Goal: Task Accomplishment & Management: Complete application form

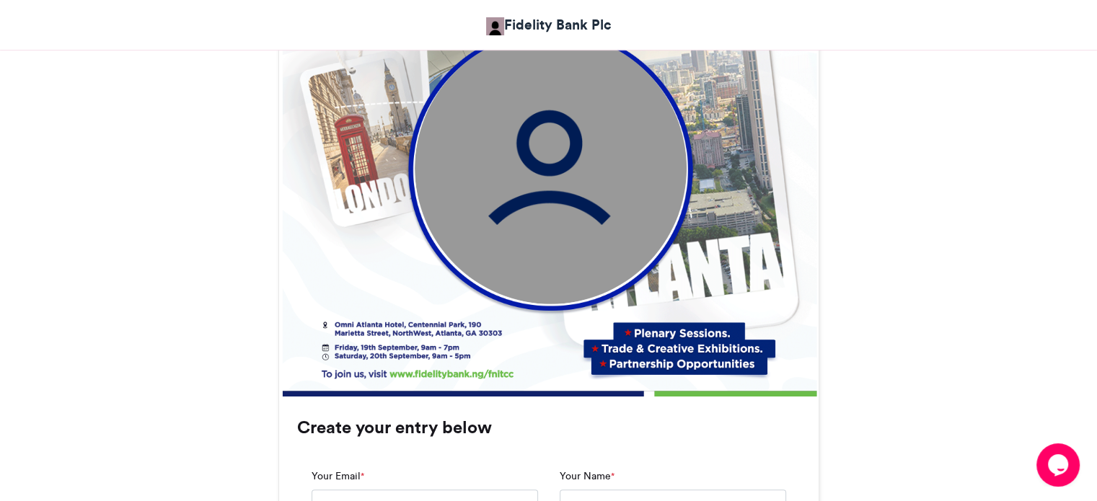
scroll to position [652, 0]
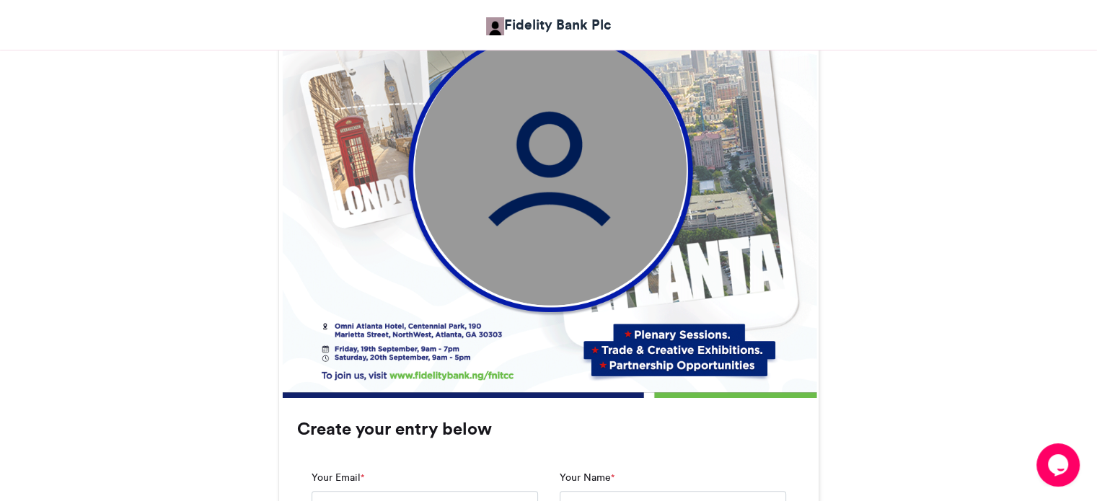
click at [531, 180] on img at bounding box center [551, 169] width 272 height 272
click at [548, 150] on img at bounding box center [551, 169] width 272 height 272
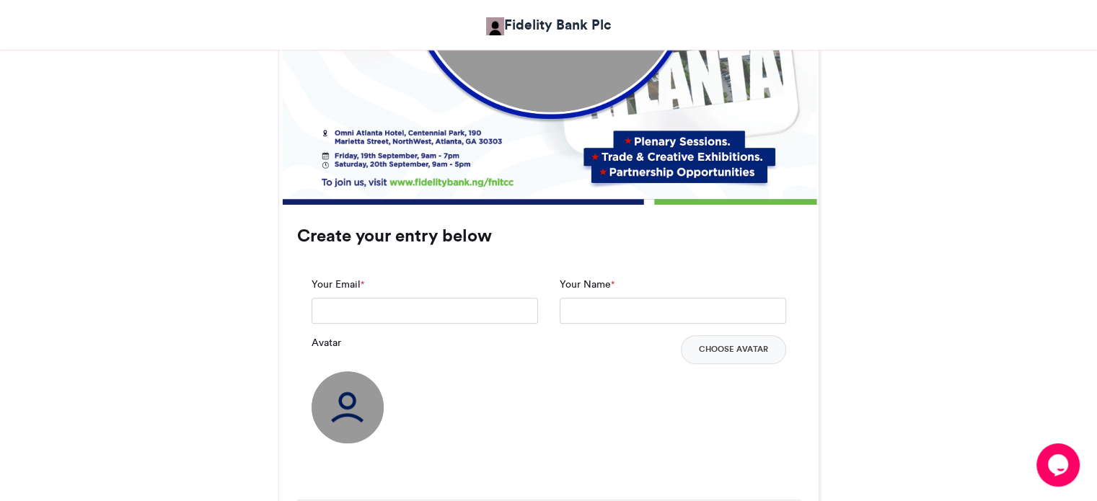
scroll to position [846, 0]
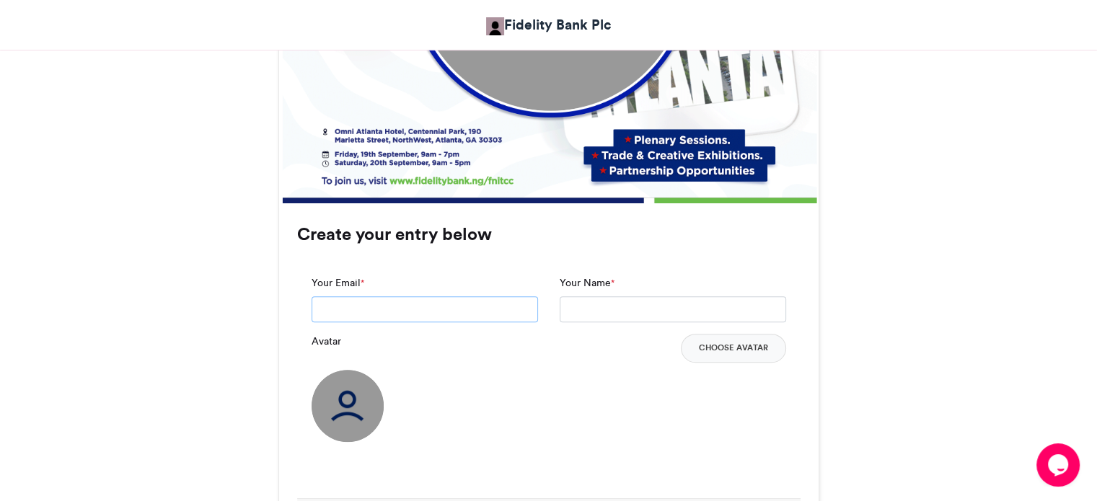
click at [409, 305] on input "Your Email *" at bounding box center [424, 309] width 226 height 26
type input "**********"
click at [578, 311] on input "Your Name *" at bounding box center [672, 309] width 226 height 26
type input "**********"
click at [717, 347] on button "Choose Avatar" at bounding box center [733, 348] width 105 height 29
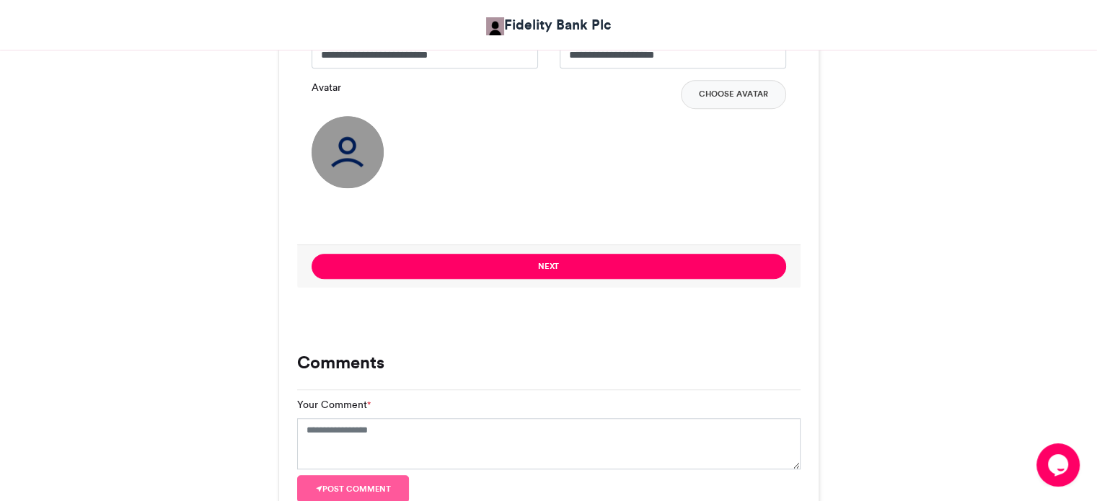
scroll to position [1096, 0]
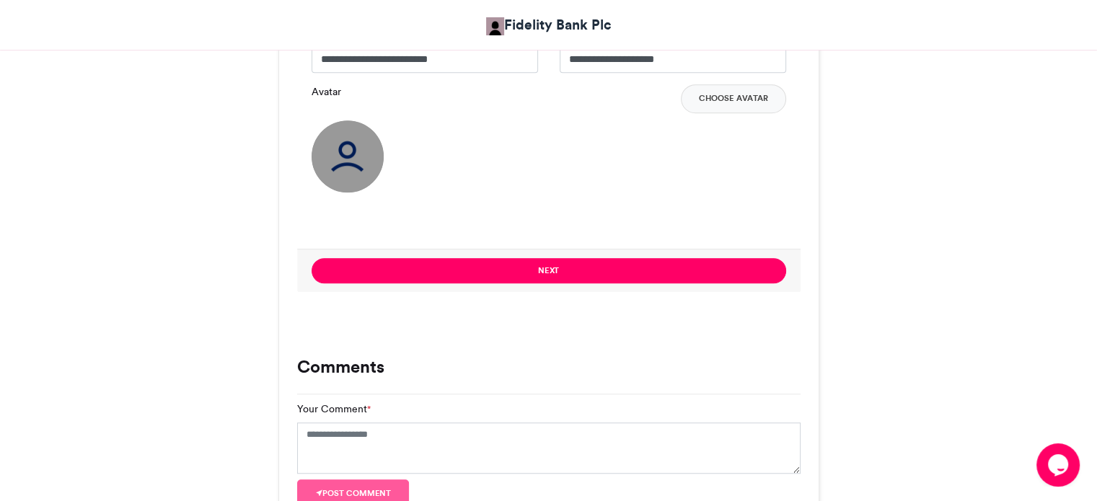
click at [345, 149] on img at bounding box center [347, 156] width 72 height 72
click at [718, 100] on button "Choose Avatar" at bounding box center [733, 98] width 105 height 29
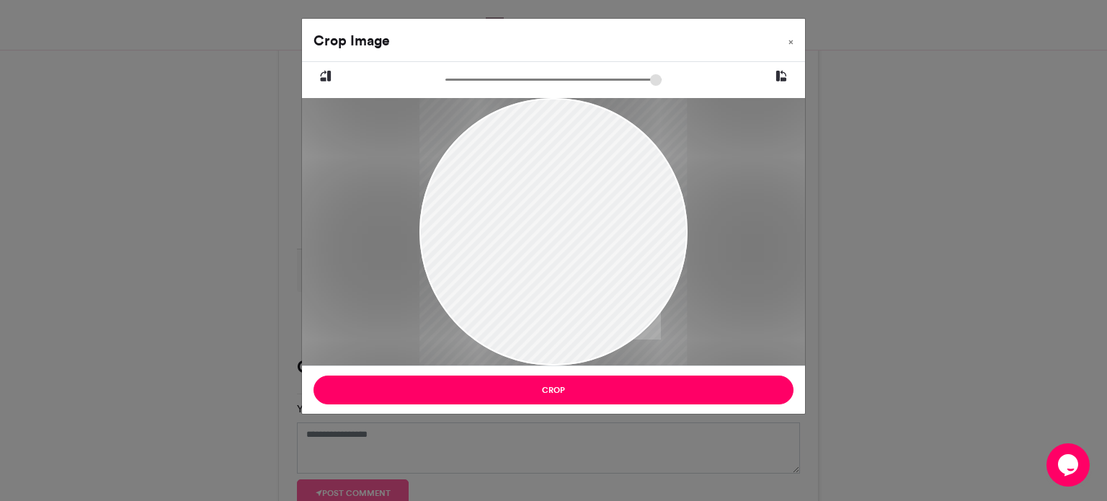
drag, startPoint x: 627, startPoint y: 233, endPoint x: 638, endPoint y: 239, distance: 12.3
click at [638, 239] on div at bounding box center [553, 231] width 267 height 267
drag, startPoint x: 568, startPoint y: 226, endPoint x: 559, endPoint y: 236, distance: 13.8
click at [559, 236] on div at bounding box center [553, 231] width 267 height 267
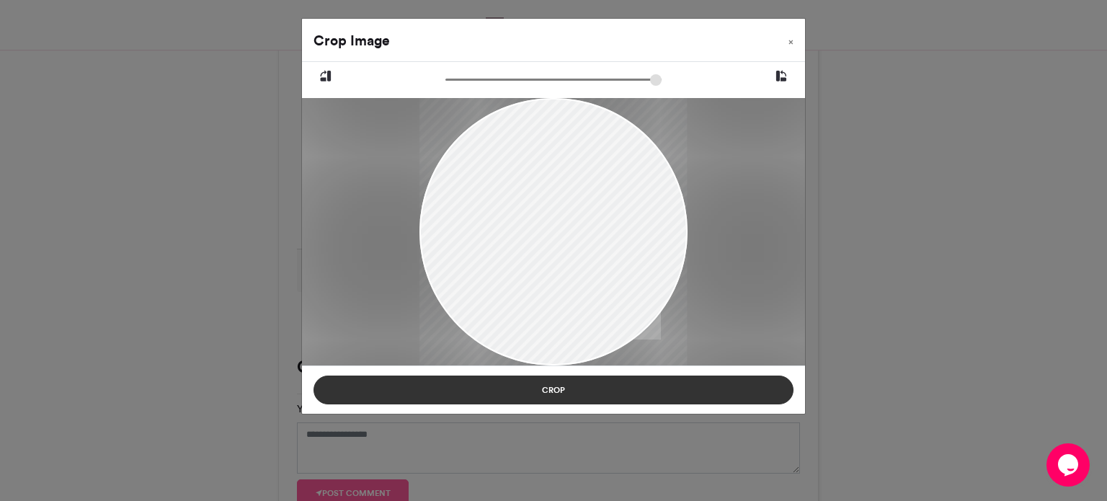
click at [568, 388] on button "Crop" at bounding box center [554, 390] width 480 height 29
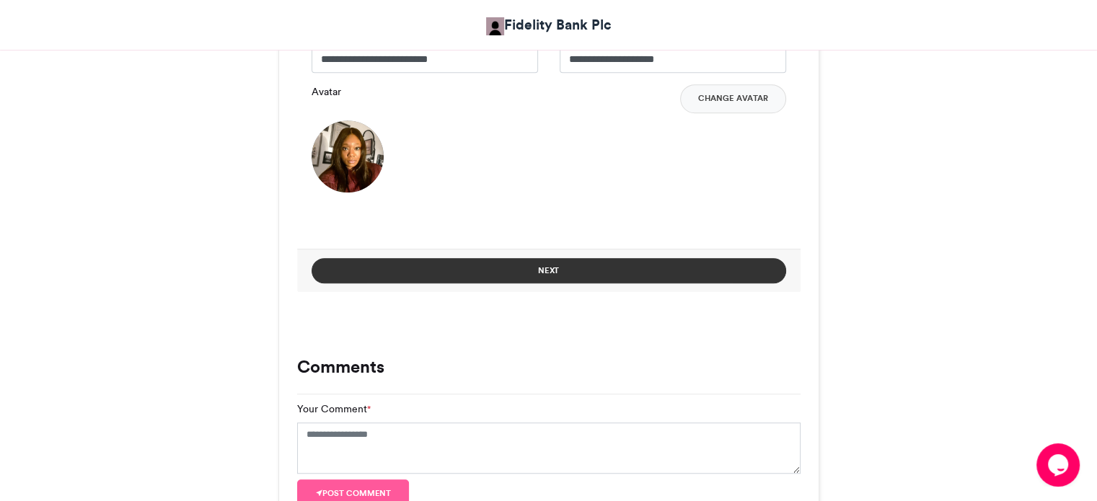
click at [554, 270] on button "Next" at bounding box center [548, 270] width 474 height 25
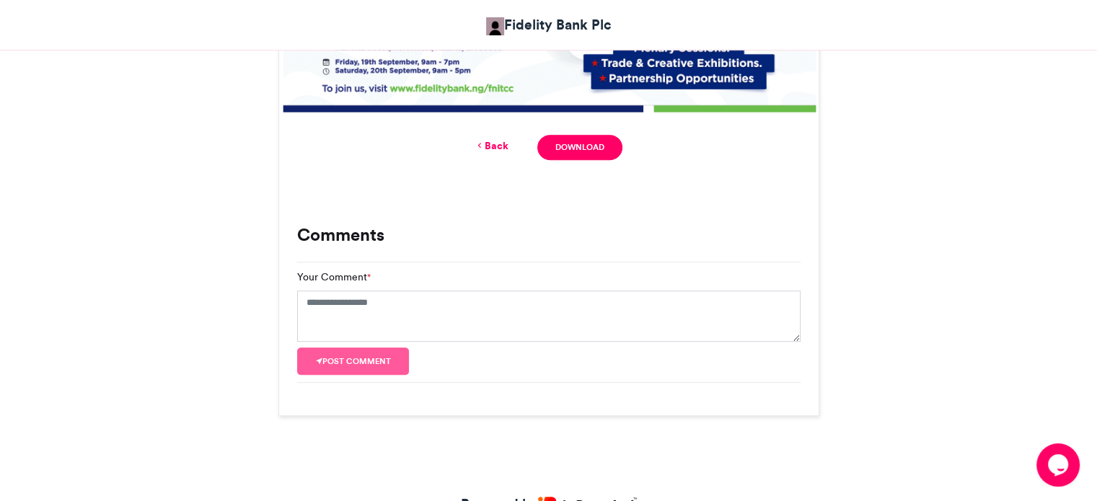
scroll to position [916, 0]
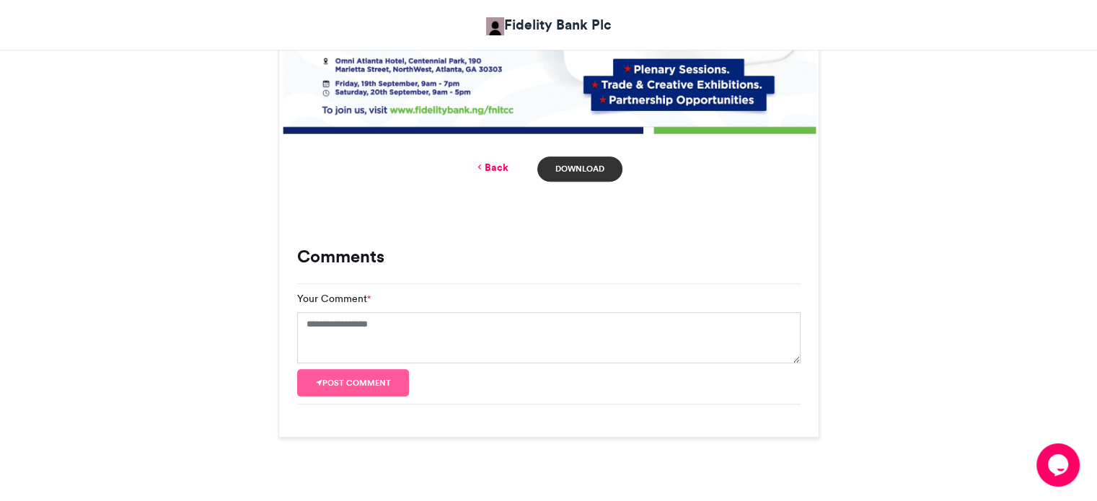
click at [575, 164] on link "Download" at bounding box center [579, 168] width 84 height 25
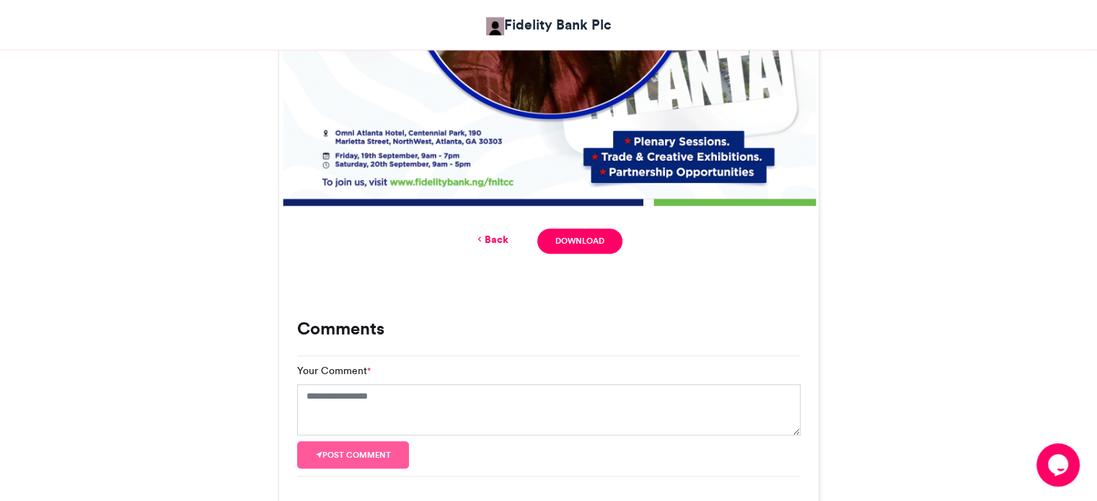
scroll to position [844, 0]
click at [499, 237] on link "Back" at bounding box center [491, 238] width 34 height 15
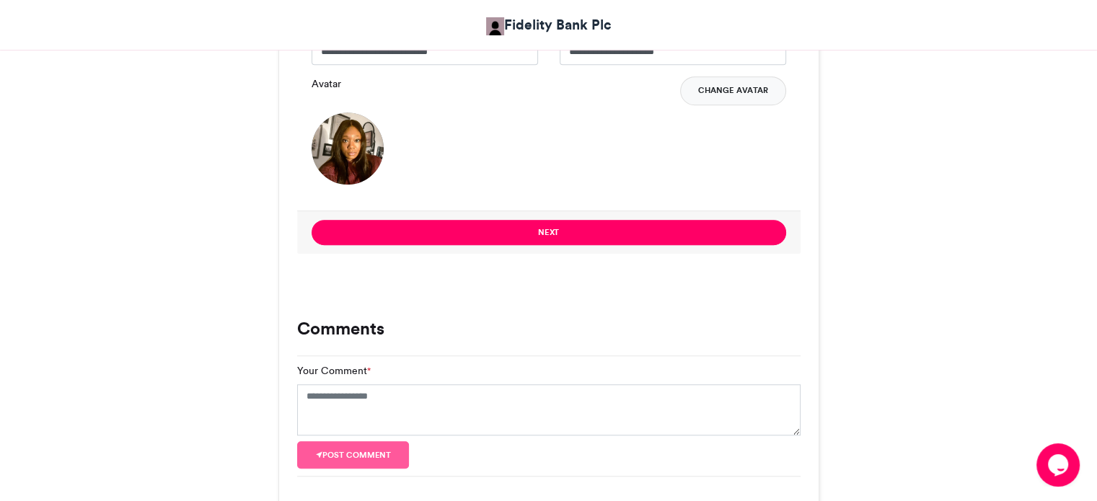
click at [735, 84] on button "Change Avatar" at bounding box center [733, 90] width 106 height 29
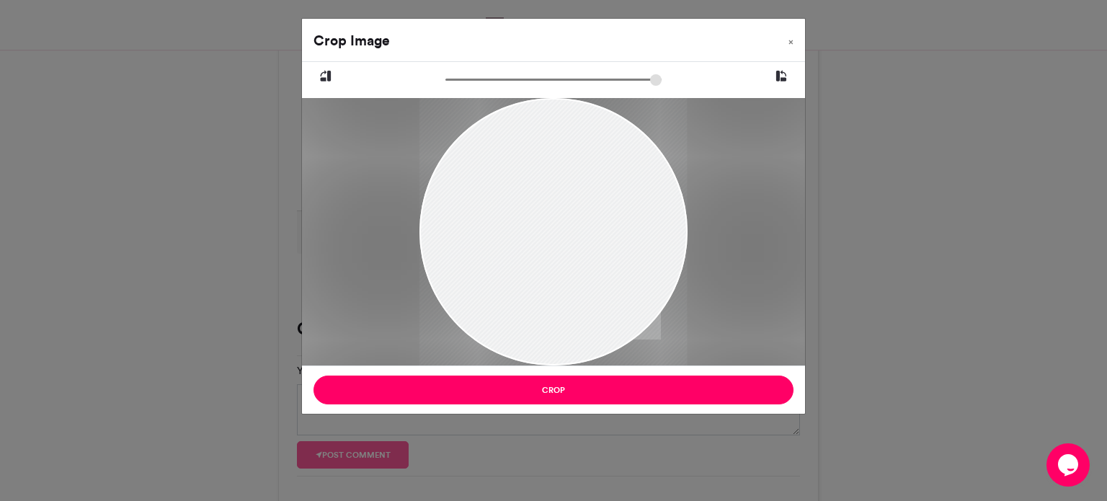
drag, startPoint x: 544, startPoint y: 185, endPoint x: 578, endPoint y: 234, distance: 59.8
click at [578, 234] on div at bounding box center [553, 281] width 267 height 427
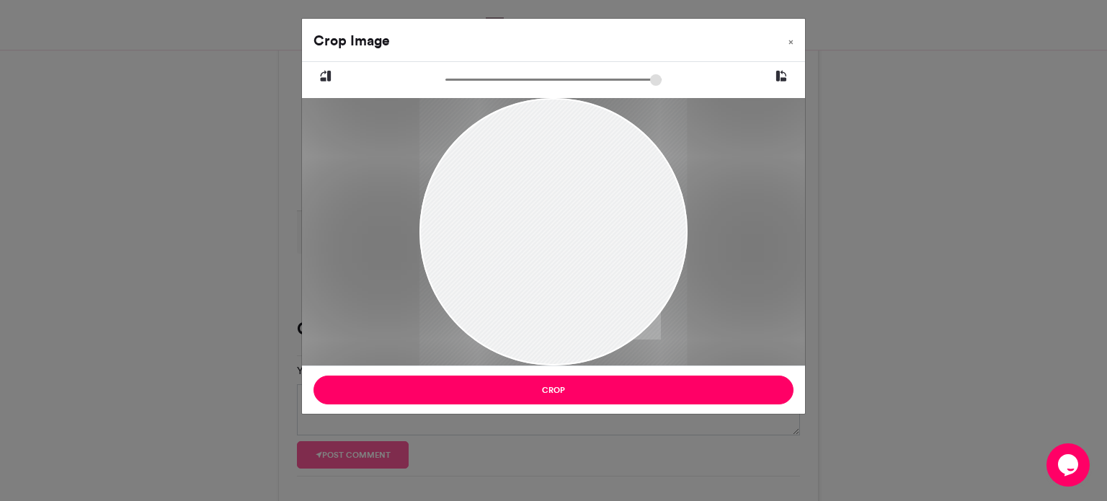
drag, startPoint x: 686, startPoint y: 230, endPoint x: 660, endPoint y: 230, distance: 26.0
click at [660, 230] on div at bounding box center [553, 281] width 267 height 427
click at [791, 45] on span "×" at bounding box center [791, 41] width 5 height 9
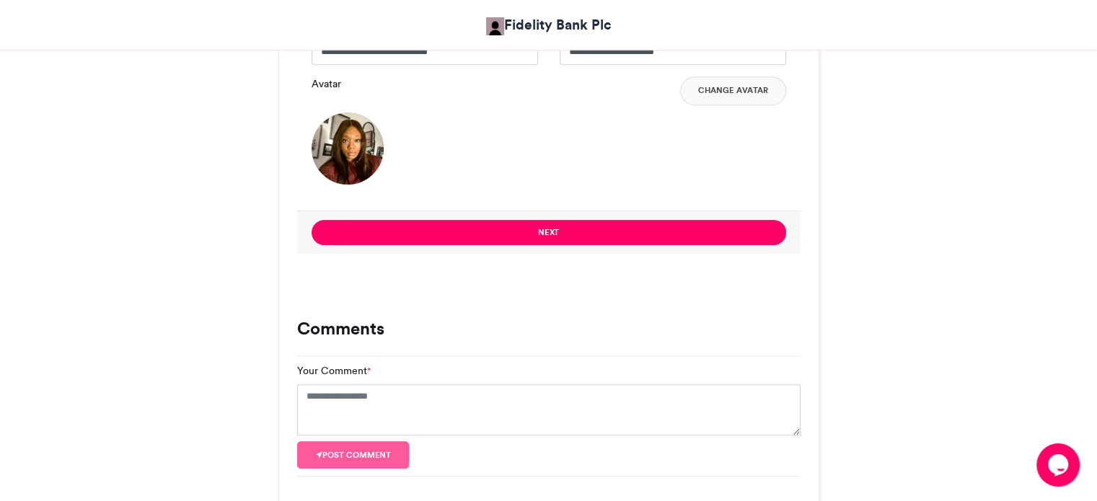
click at [354, 158] on img at bounding box center [347, 148] width 72 height 72
click at [712, 89] on button "Change Avatar" at bounding box center [733, 90] width 106 height 29
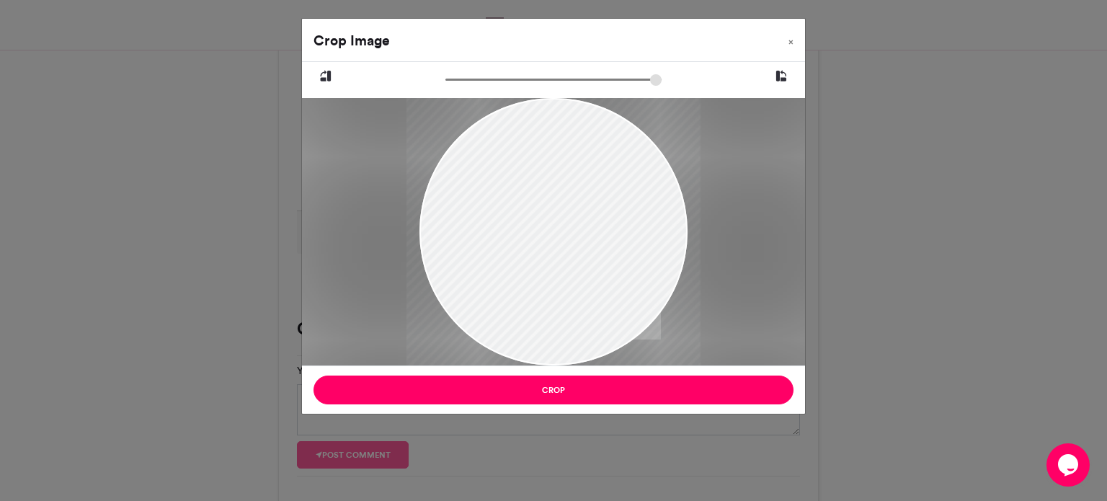
type input "******"
drag, startPoint x: 449, startPoint y: 80, endPoint x: 441, endPoint y: 81, distance: 8.0
click at [446, 81] on input "zoom" at bounding box center [554, 80] width 216 height 14
drag, startPoint x: 563, startPoint y: 210, endPoint x: 551, endPoint y: 218, distance: 14.6
click at [551, 218] on div at bounding box center [553, 240] width 267 height 348
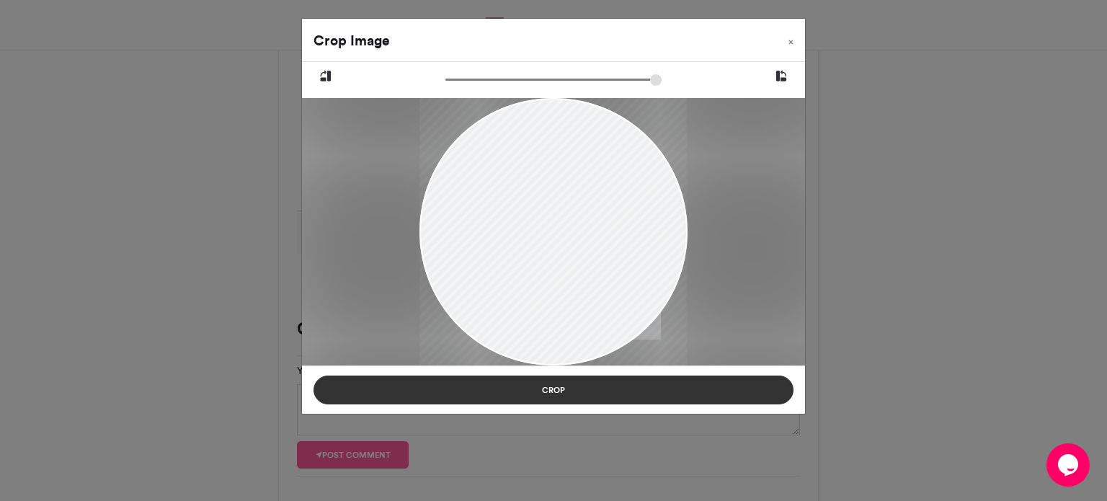
click at [547, 388] on button "Crop" at bounding box center [554, 390] width 480 height 29
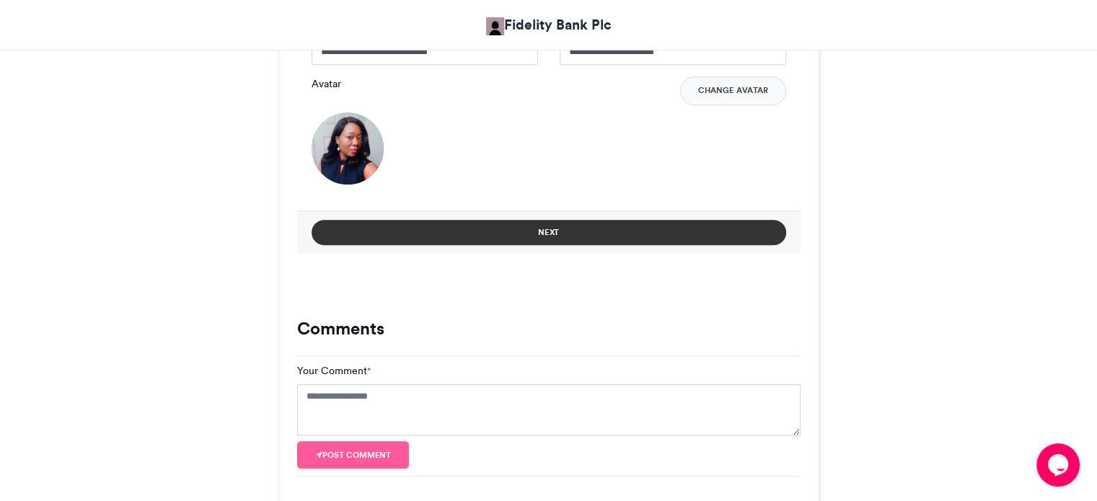
click at [567, 233] on button "Next" at bounding box center [548, 232] width 474 height 25
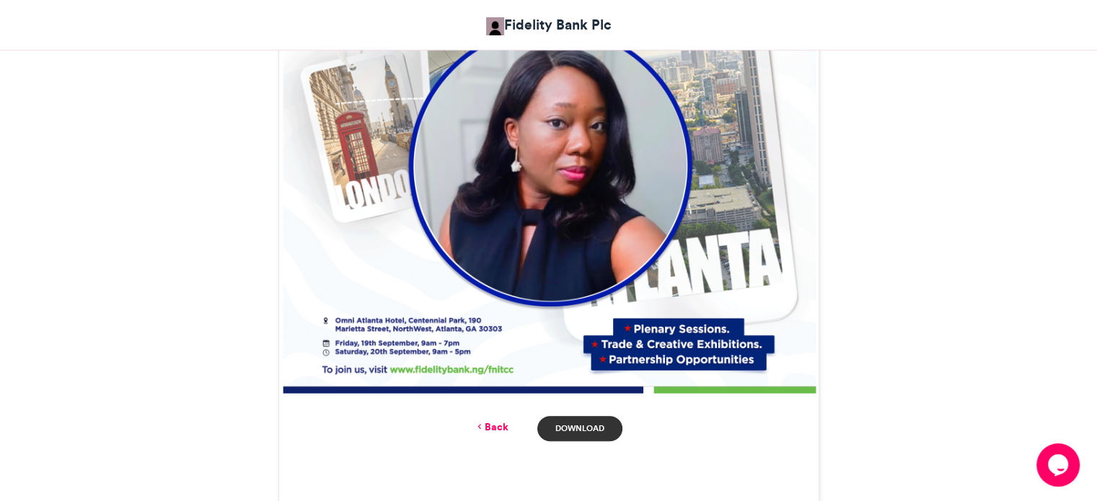
scroll to position [665, 0]
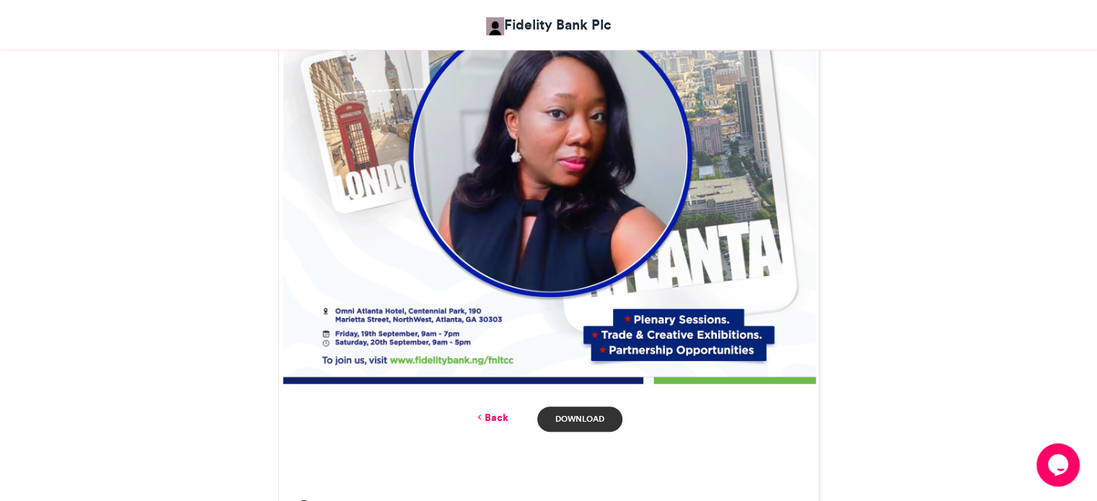
click at [583, 420] on link "Download" at bounding box center [579, 419] width 84 height 25
click at [487, 413] on link "Back" at bounding box center [491, 417] width 34 height 15
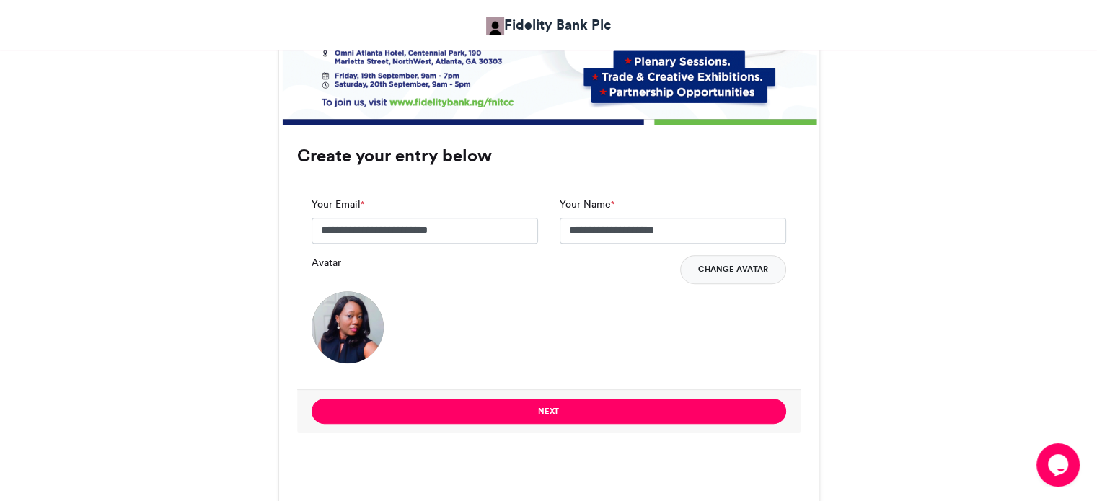
click at [730, 267] on button "Change Avatar" at bounding box center [733, 269] width 106 height 29
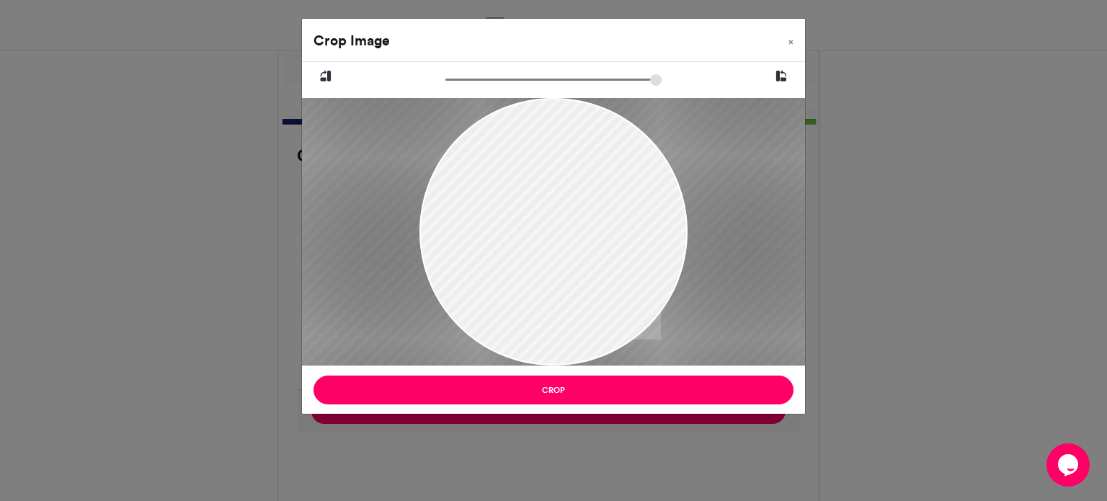
click at [502, 79] on input "zoom" at bounding box center [554, 80] width 216 height 14
click at [451, 79] on input "zoom" at bounding box center [554, 80] width 216 height 14
type input "******"
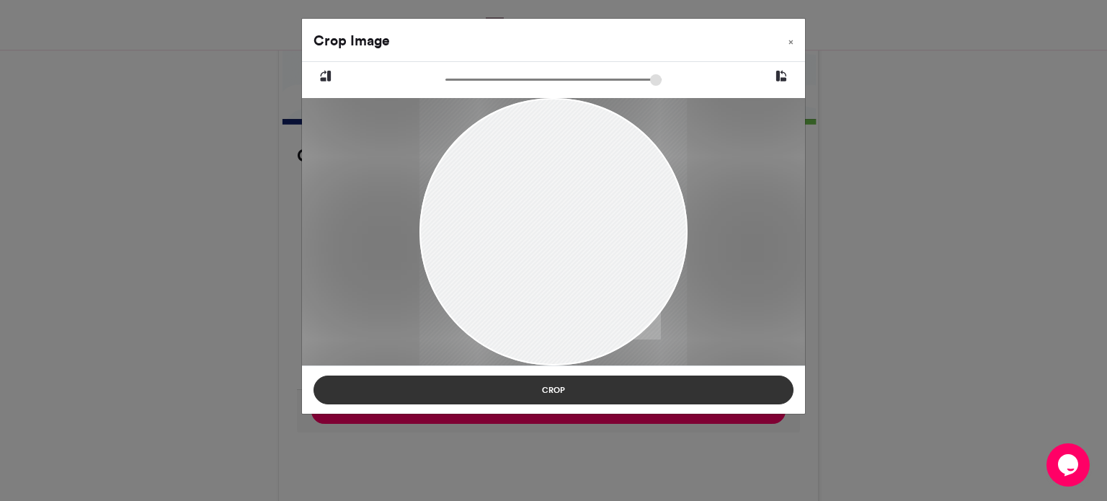
click at [558, 389] on button "Crop" at bounding box center [554, 390] width 480 height 29
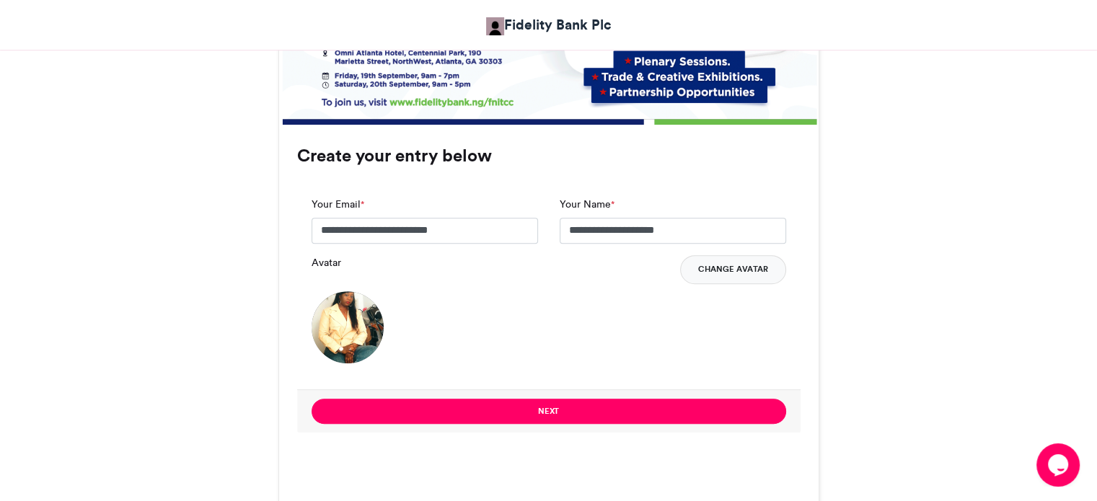
click at [711, 270] on button "Change Avatar" at bounding box center [733, 269] width 106 height 29
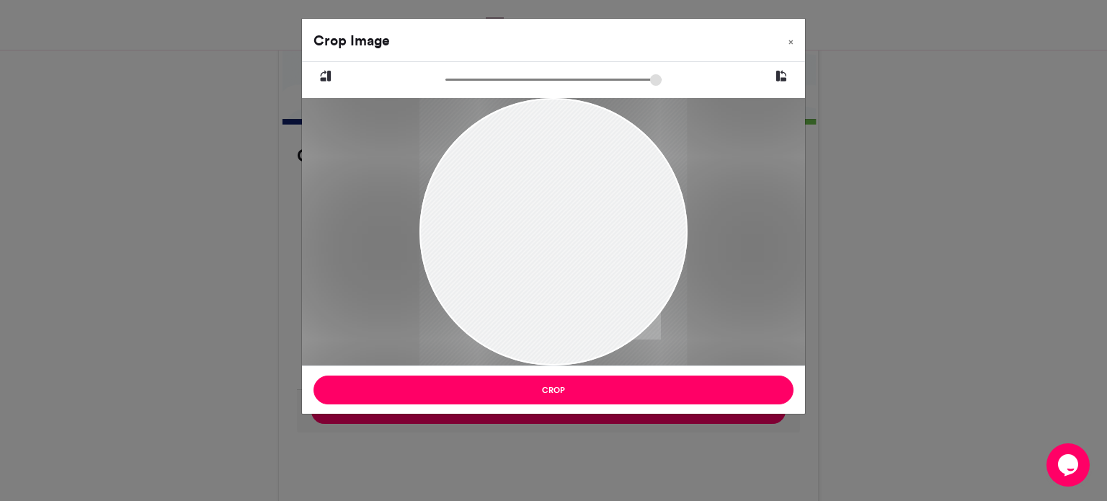
drag, startPoint x: 548, startPoint y: 141, endPoint x: 590, endPoint y: 195, distance: 68.4
click at [590, 195] on div at bounding box center [553, 286] width 267 height 427
click at [541, 179] on div at bounding box center [553, 292] width 267 height 427
drag, startPoint x: 453, startPoint y: 84, endPoint x: 485, endPoint y: 79, distance: 32.1
click at [485, 79] on input "zoom" at bounding box center [554, 80] width 216 height 14
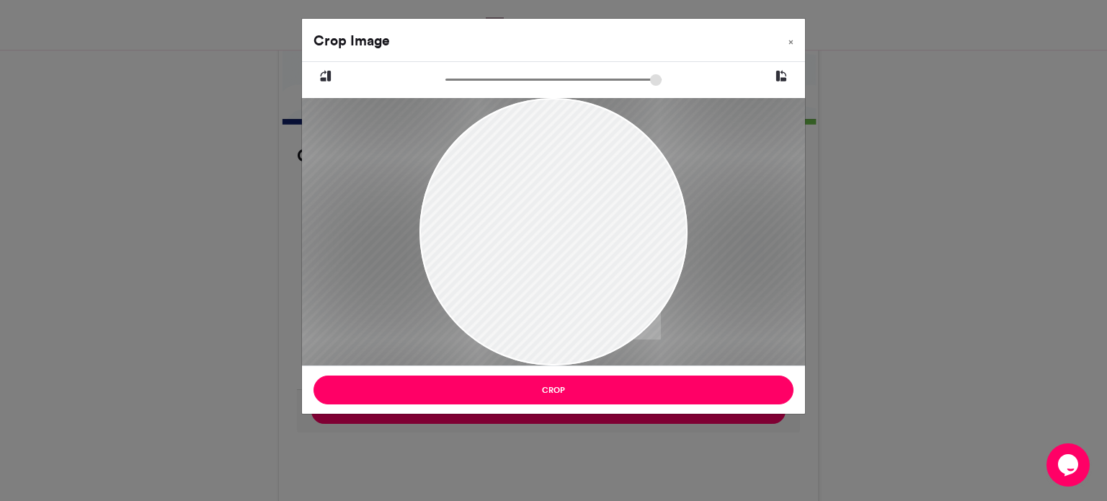
drag, startPoint x: 537, startPoint y: 155, endPoint x: 545, endPoint y: 234, distance: 79.7
click at [545, 234] on div at bounding box center [562, 440] width 578 height 921
drag, startPoint x: 481, startPoint y: 79, endPoint x: 469, endPoint y: 80, distance: 12.3
type input "******"
click at [469, 80] on input "zoom" at bounding box center [554, 80] width 216 height 14
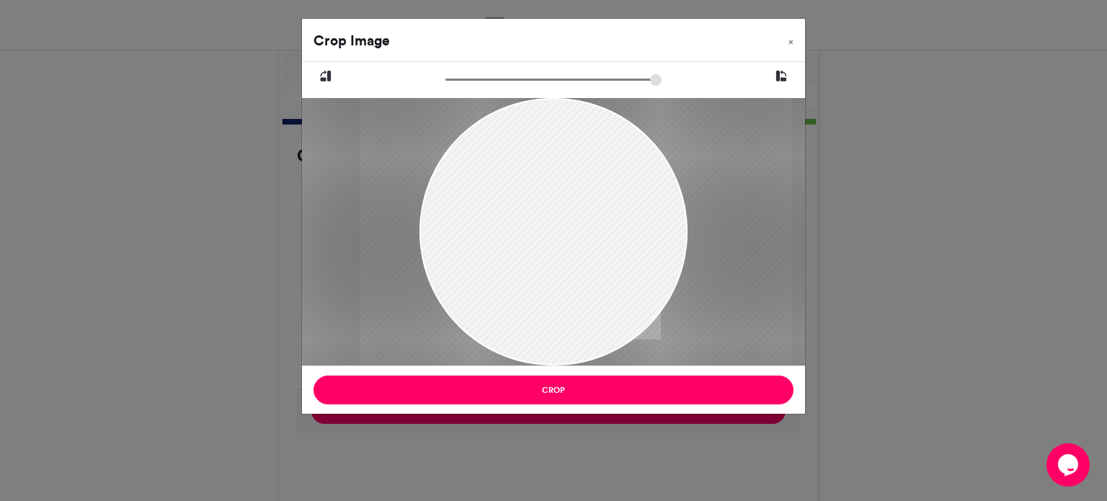
drag, startPoint x: 557, startPoint y: 208, endPoint x: 573, endPoint y: 195, distance: 20.6
click at [573, 195] on div at bounding box center [576, 375] width 432 height 689
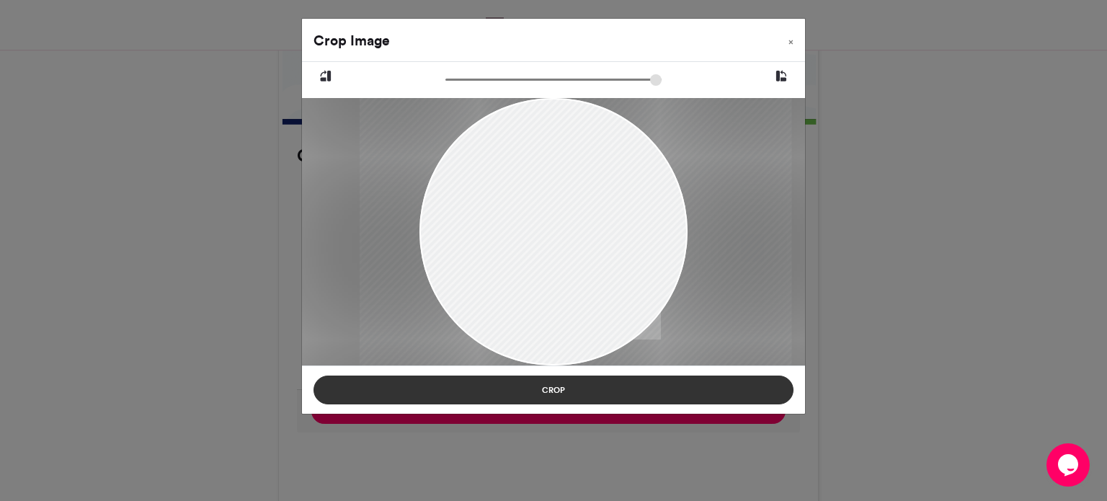
click at [561, 389] on button "Crop" at bounding box center [554, 390] width 480 height 29
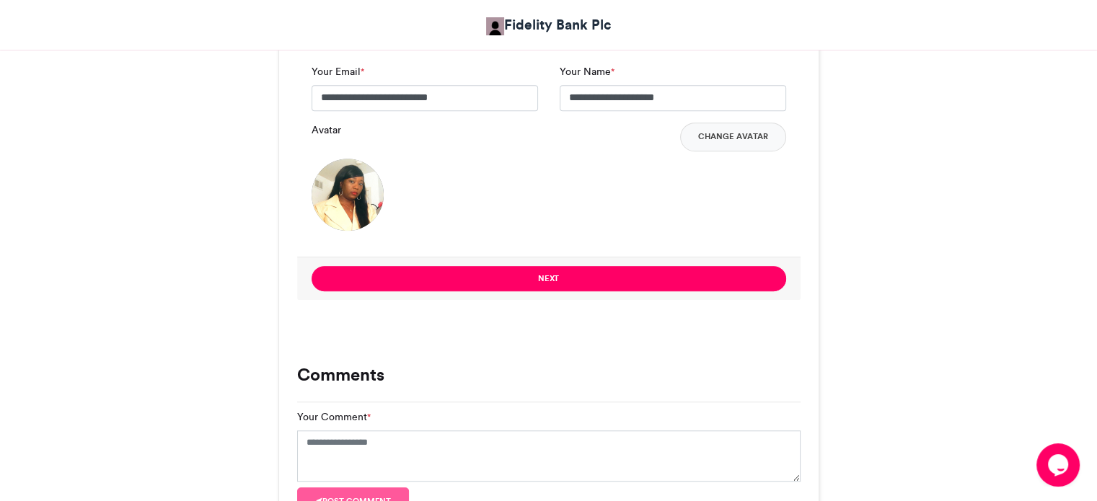
scroll to position [1056, 0]
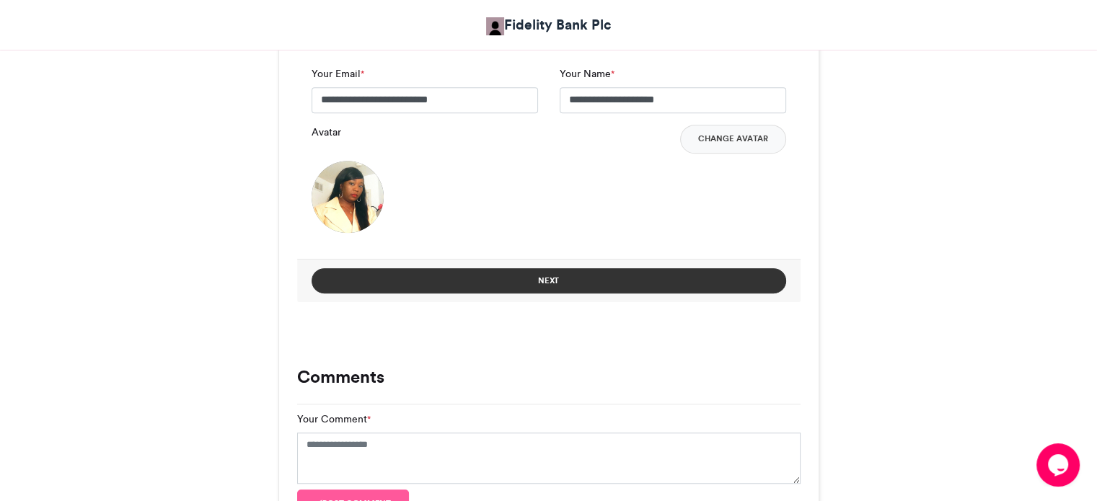
click at [583, 280] on button "Next" at bounding box center [548, 280] width 474 height 25
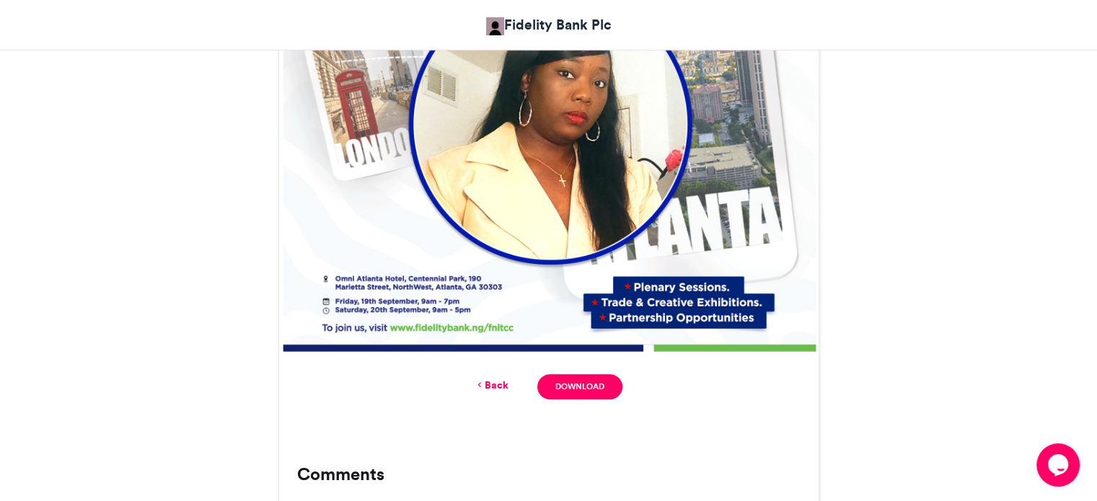
scroll to position [704, 0]
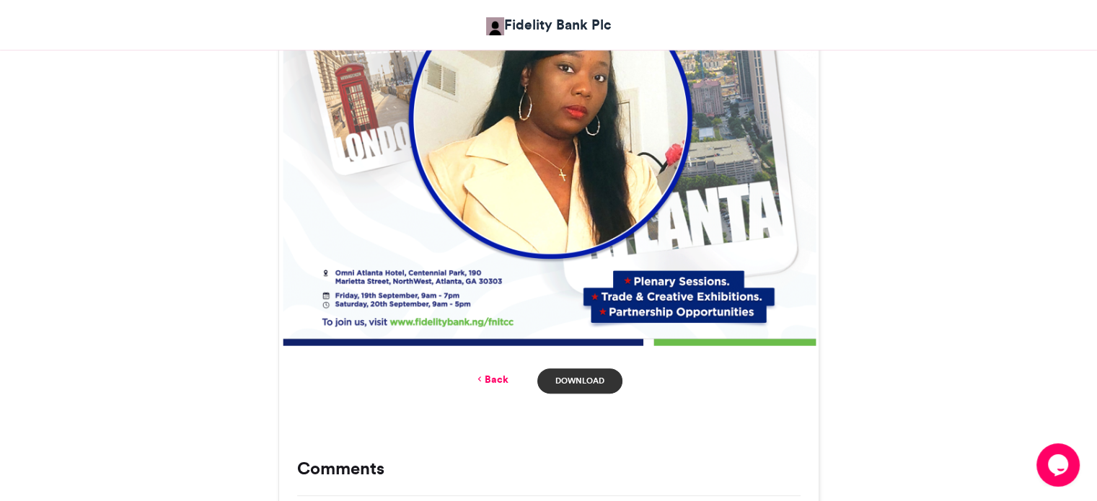
click at [572, 383] on link "Download" at bounding box center [579, 380] width 84 height 25
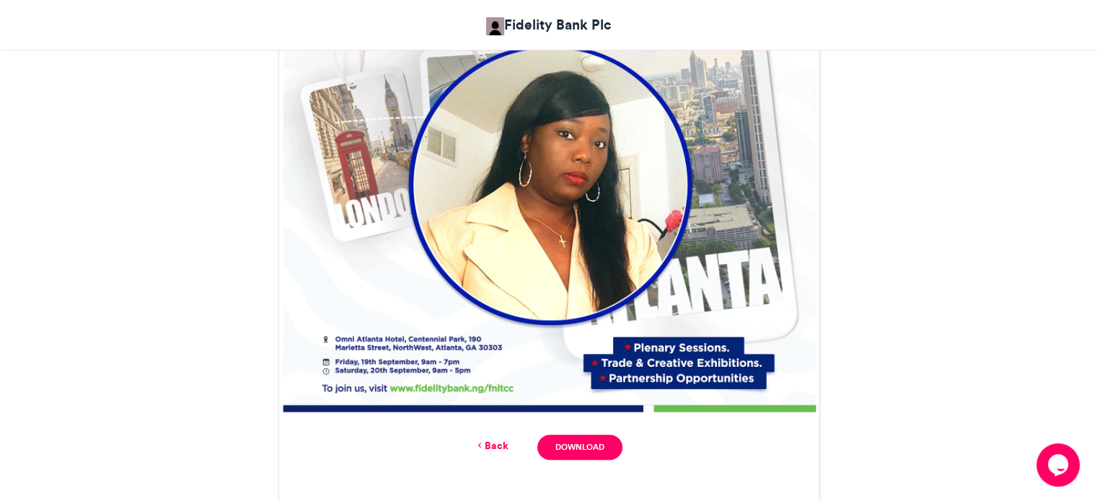
scroll to position [787, 0]
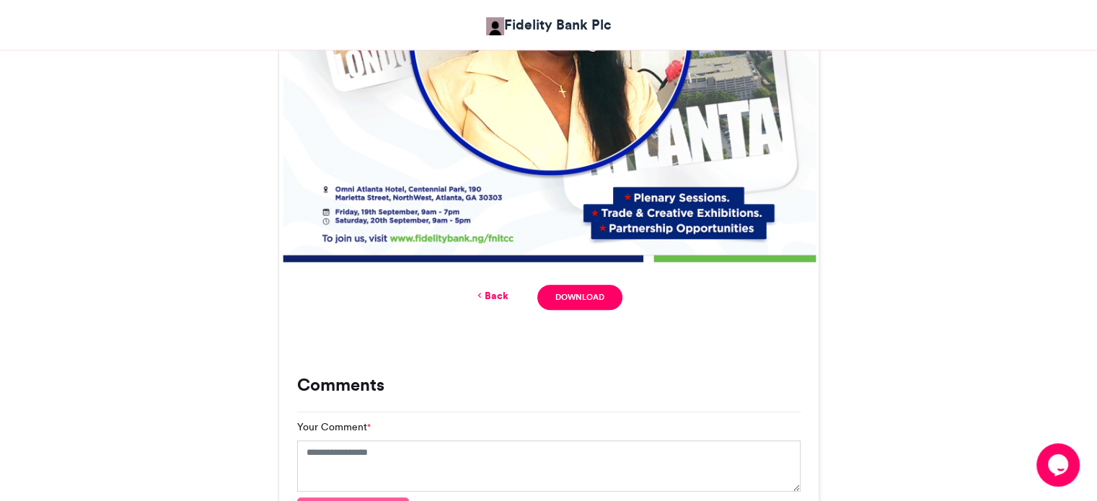
click at [497, 294] on link "Back" at bounding box center [491, 295] width 34 height 15
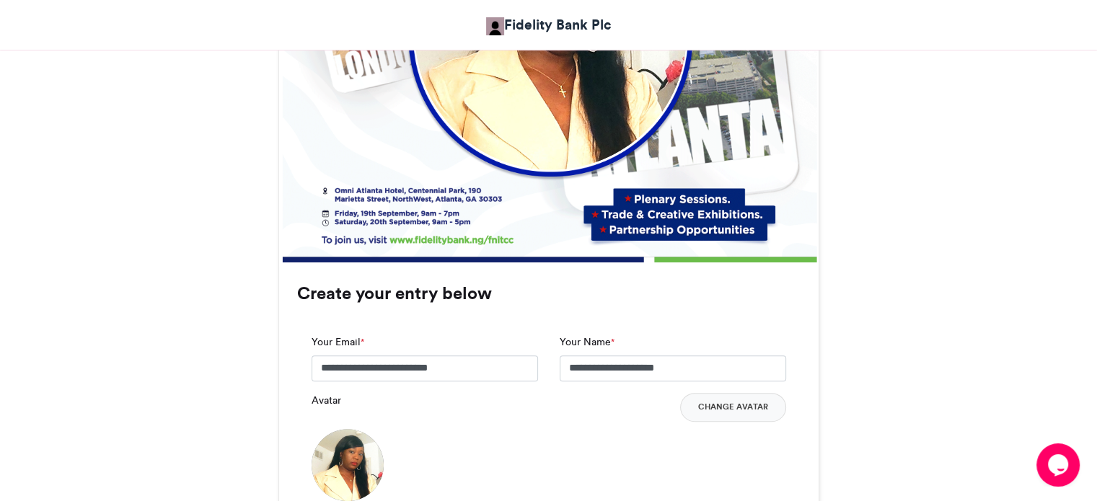
scroll to position [1047, 0]
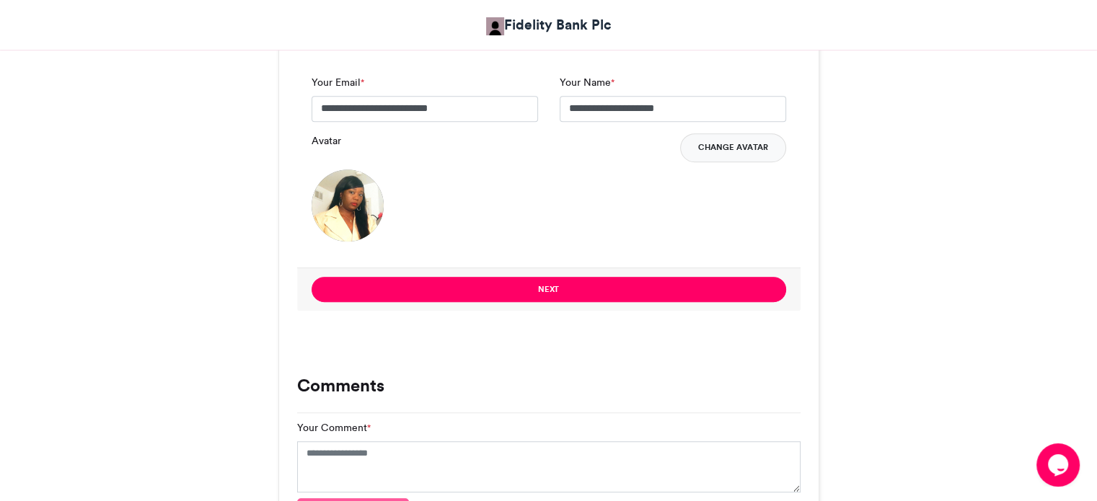
click at [709, 153] on button "Change Avatar" at bounding box center [733, 147] width 106 height 29
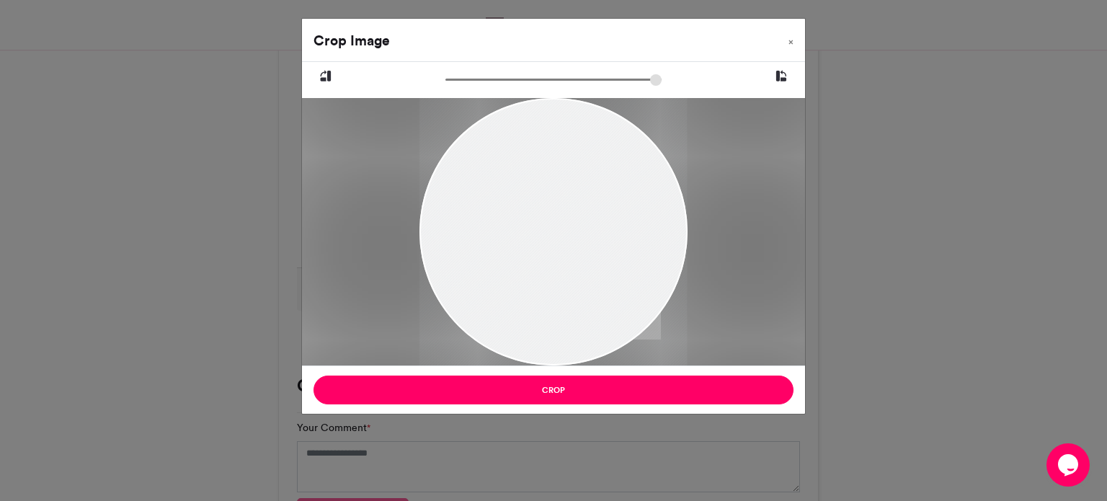
drag, startPoint x: 529, startPoint y: 207, endPoint x: 563, endPoint y: 265, distance: 66.9
click at [563, 265] on div at bounding box center [553, 277] width 267 height 361
click at [456, 78] on input "zoom" at bounding box center [554, 80] width 216 height 14
drag, startPoint x: 513, startPoint y: 169, endPoint x: 533, endPoint y: 201, distance: 37.2
click at [533, 201] on div at bounding box center [573, 323] width 351 height 473
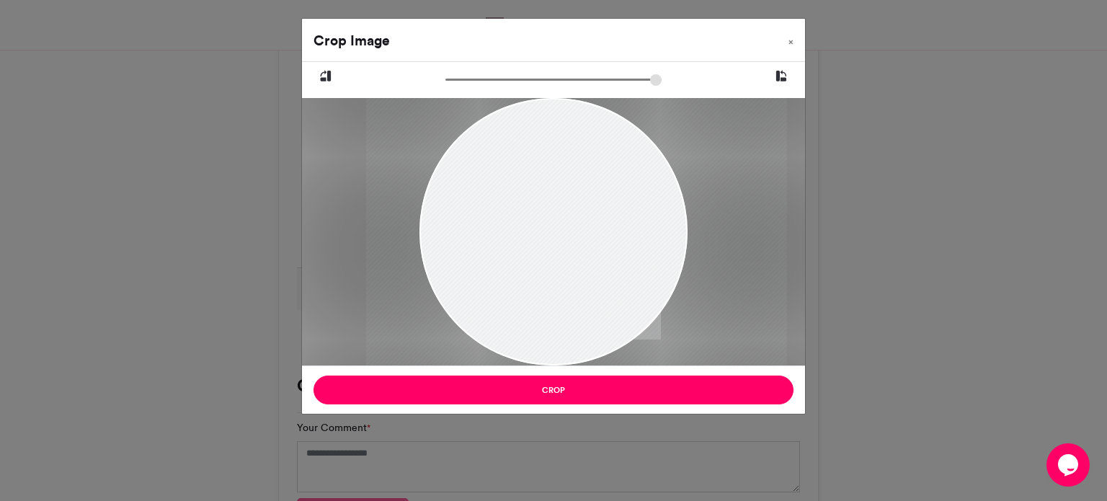
type input "******"
click at [461, 83] on input "zoom" at bounding box center [554, 80] width 216 height 14
drag, startPoint x: 517, startPoint y: 162, endPoint x: 515, endPoint y: 171, distance: 8.9
click at [515, 171] on div at bounding box center [575, 350] width 421 height 567
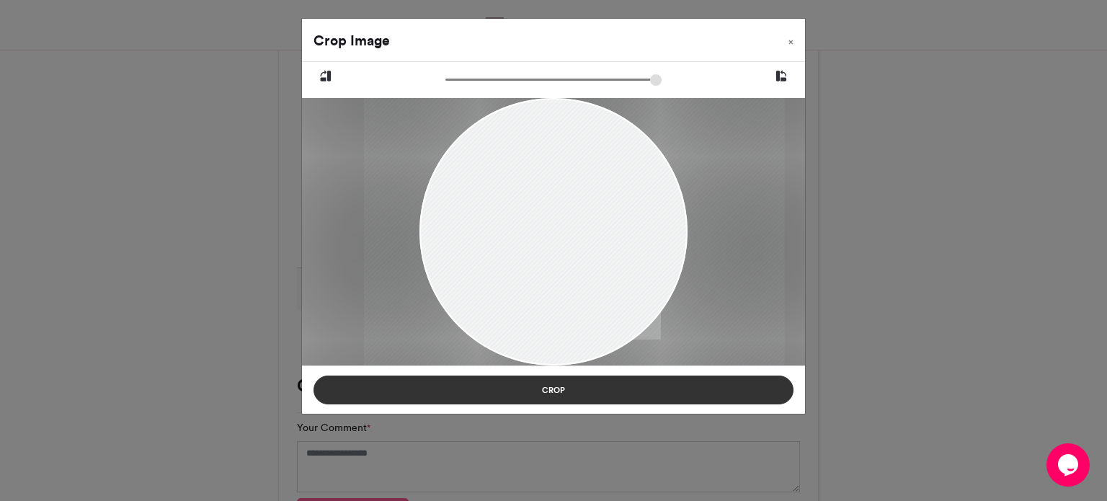
click at [542, 386] on button "Crop" at bounding box center [554, 390] width 480 height 29
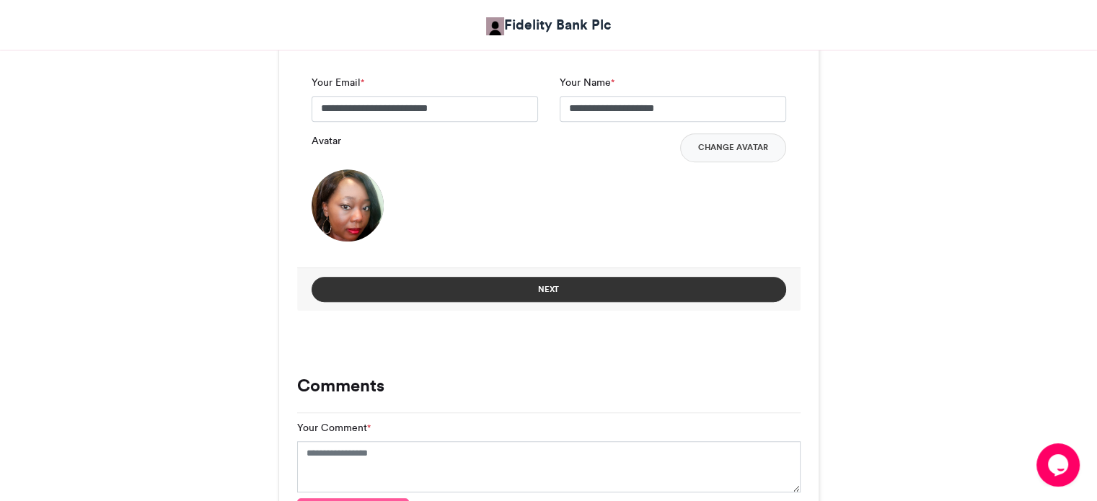
click at [574, 284] on button "Next" at bounding box center [548, 289] width 474 height 25
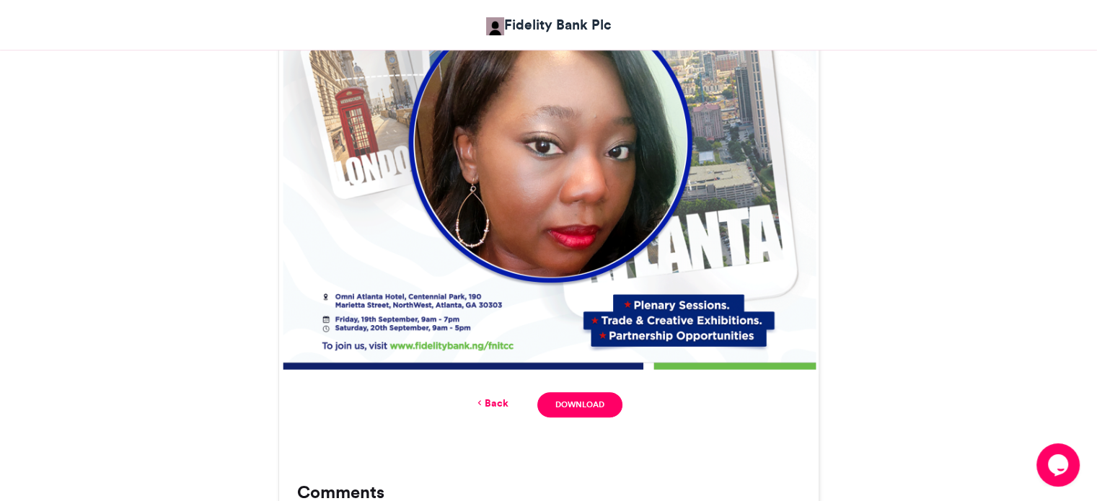
scroll to position [651, 0]
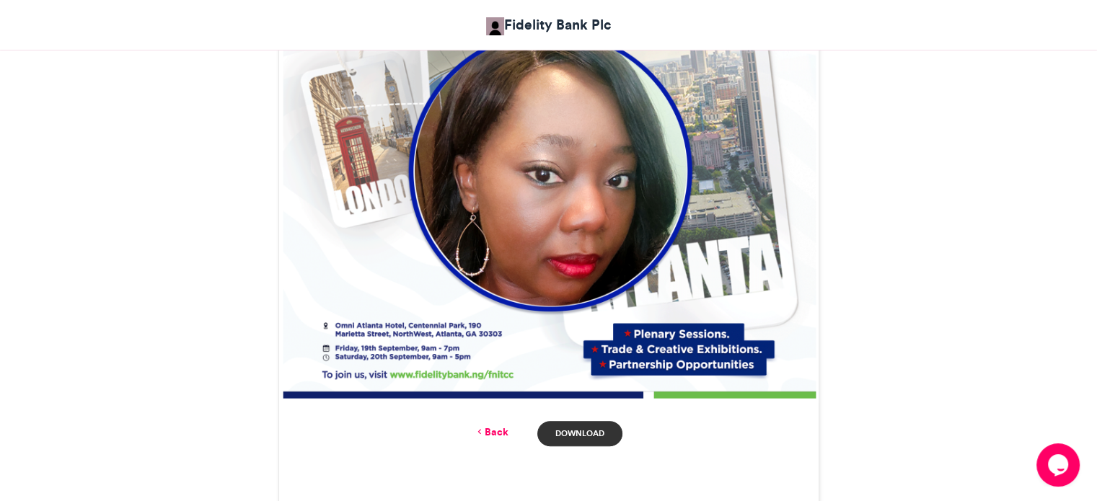
click at [587, 434] on link "Download" at bounding box center [579, 433] width 84 height 25
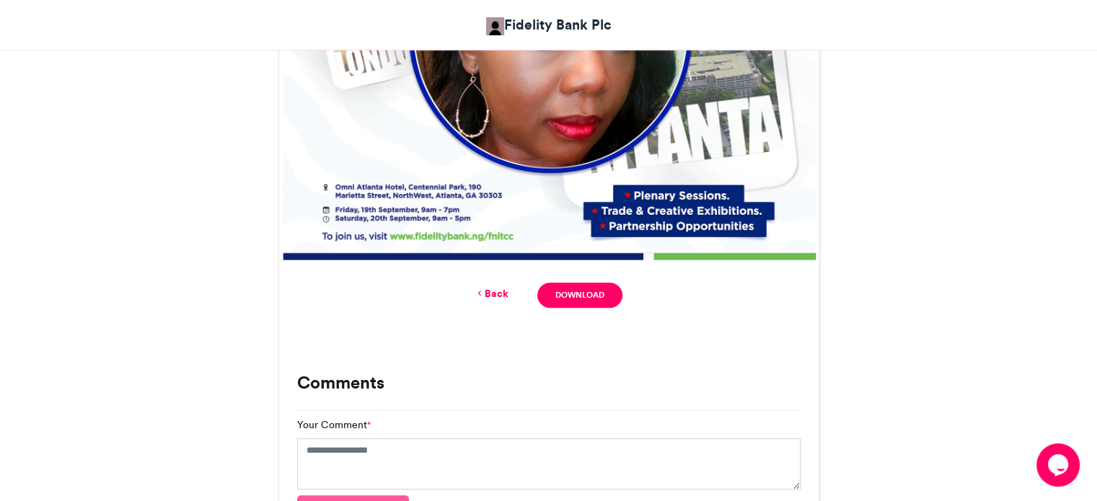
click at [496, 292] on link "Back" at bounding box center [491, 293] width 34 height 15
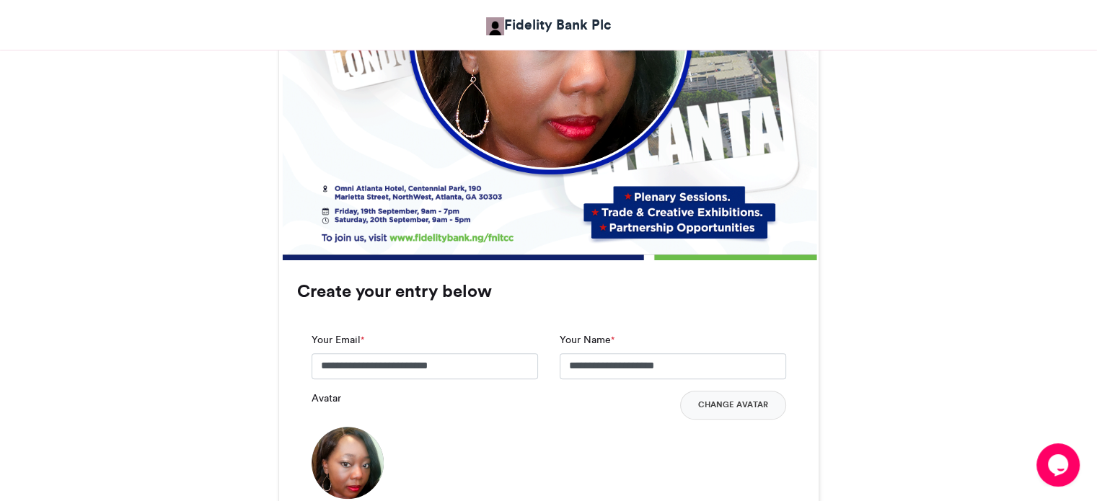
scroll to position [1049, 0]
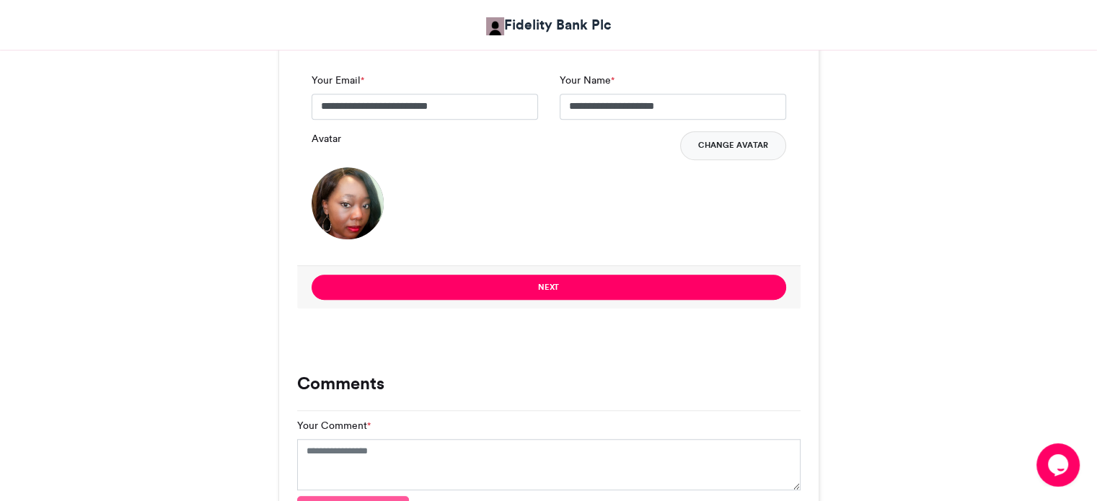
click at [724, 149] on button "Change Avatar" at bounding box center [733, 145] width 106 height 29
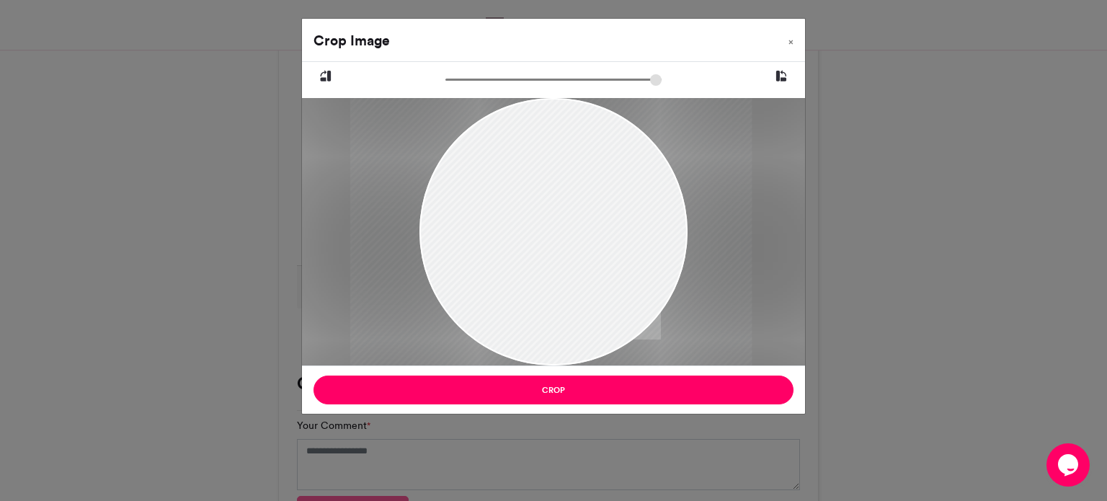
click at [575, 198] on div at bounding box center [551, 231] width 402 height 267
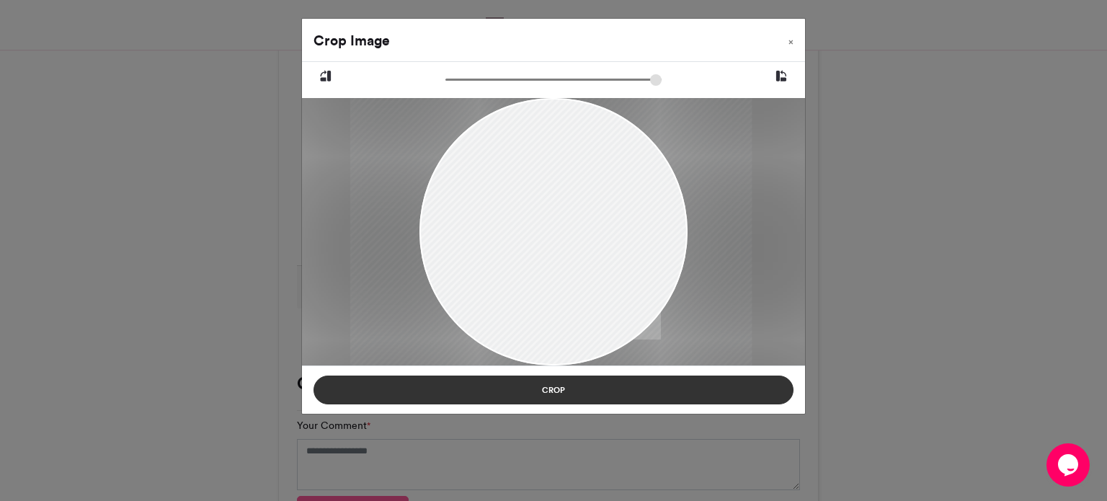
click at [557, 389] on button "Crop" at bounding box center [554, 390] width 480 height 29
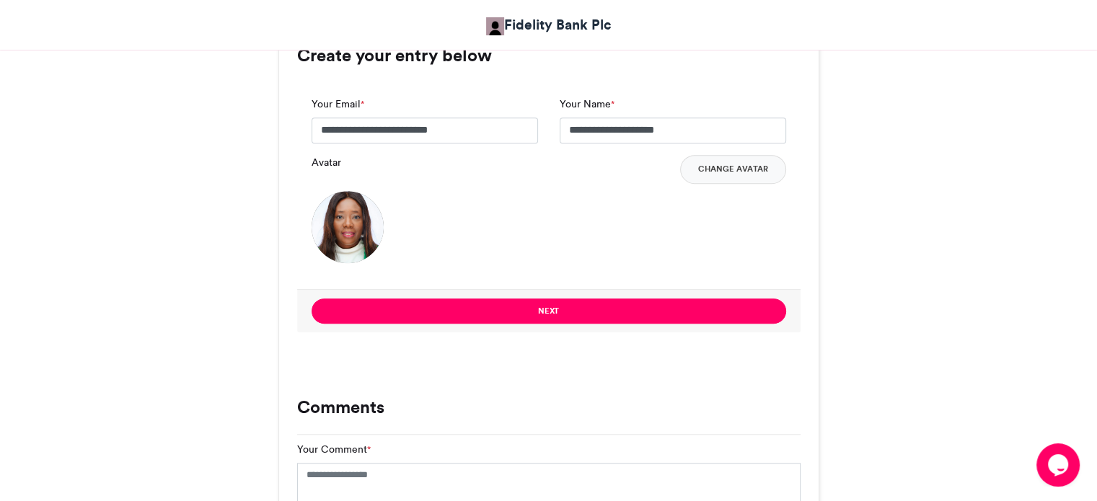
scroll to position [1024, 0]
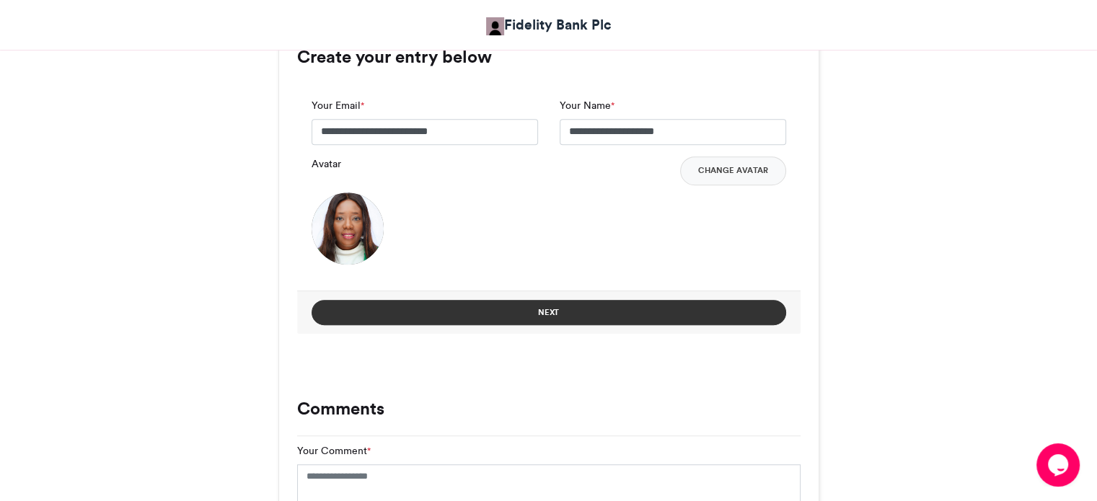
click at [551, 309] on button "Next" at bounding box center [548, 312] width 474 height 25
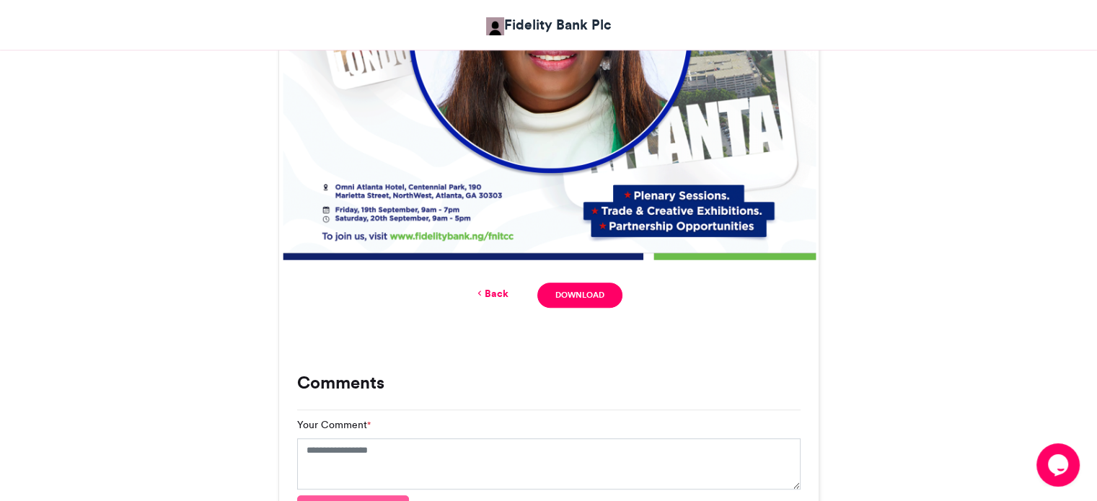
scroll to position [792, 0]
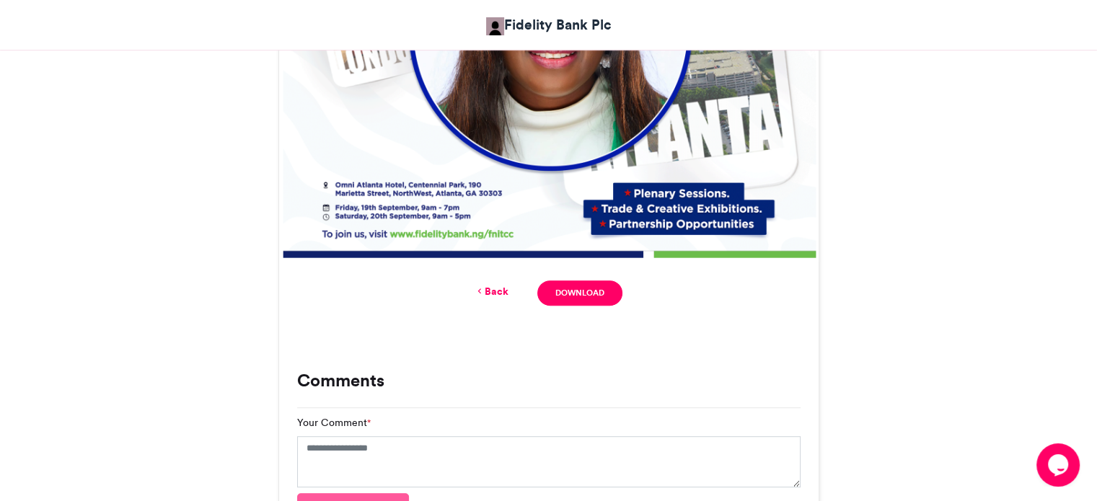
click at [493, 291] on link "Back" at bounding box center [491, 291] width 34 height 15
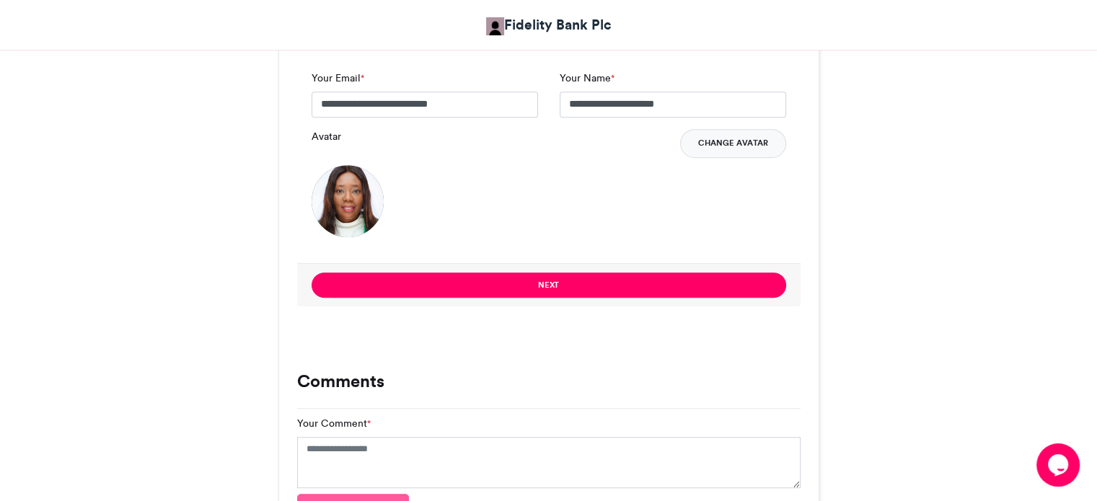
click at [715, 141] on button "Change Avatar" at bounding box center [733, 143] width 106 height 29
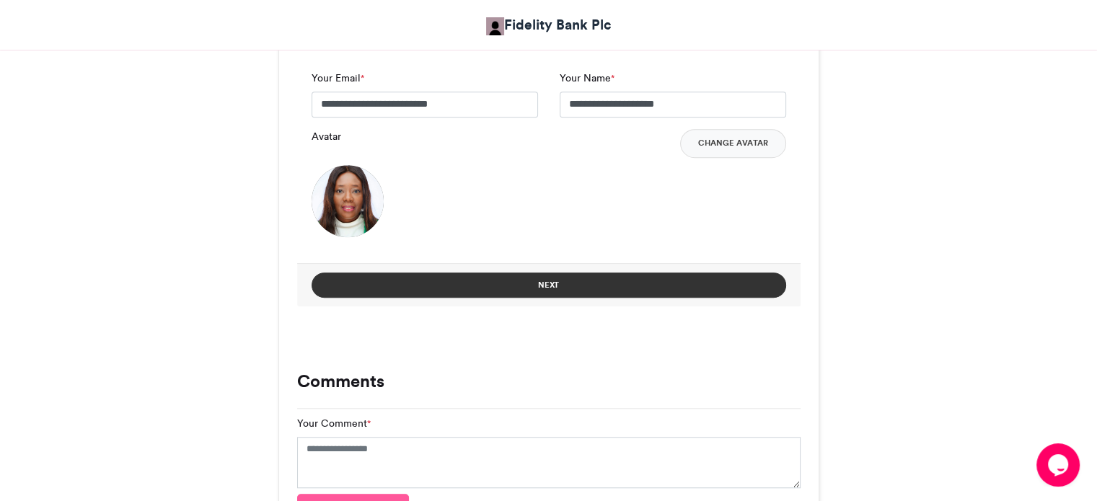
click at [528, 284] on button "Next" at bounding box center [548, 285] width 474 height 25
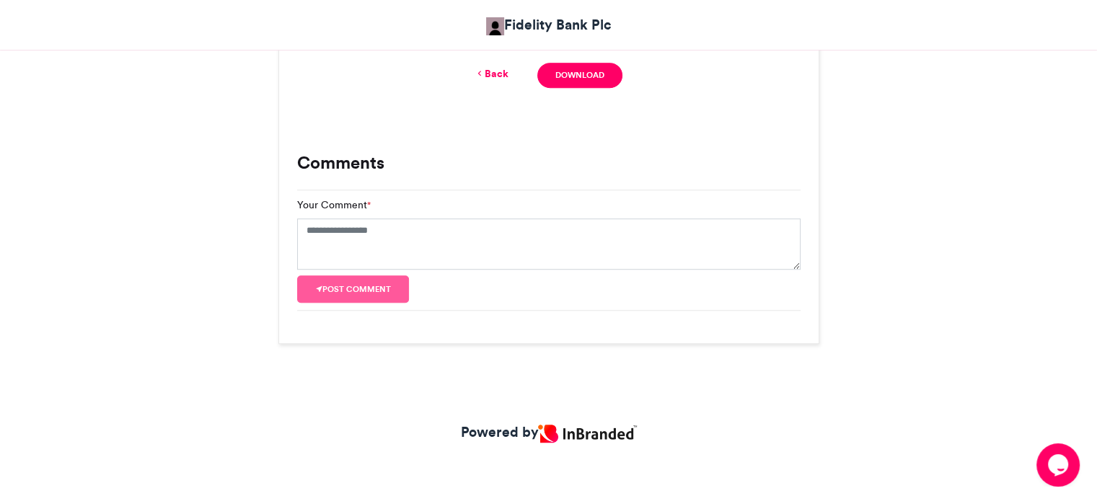
scroll to position [792, 0]
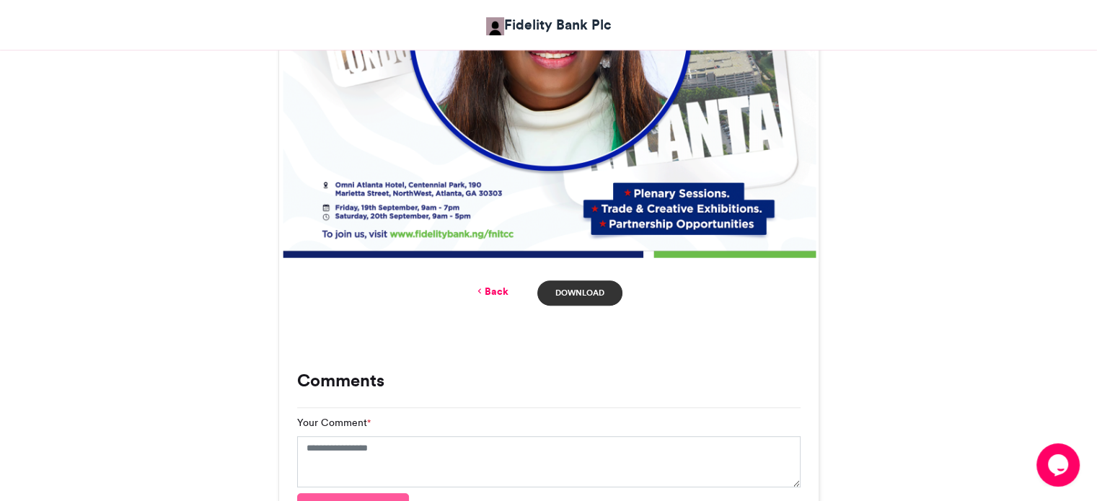
click at [588, 291] on link "Download" at bounding box center [579, 292] width 84 height 25
click at [492, 286] on link "Back" at bounding box center [491, 291] width 34 height 15
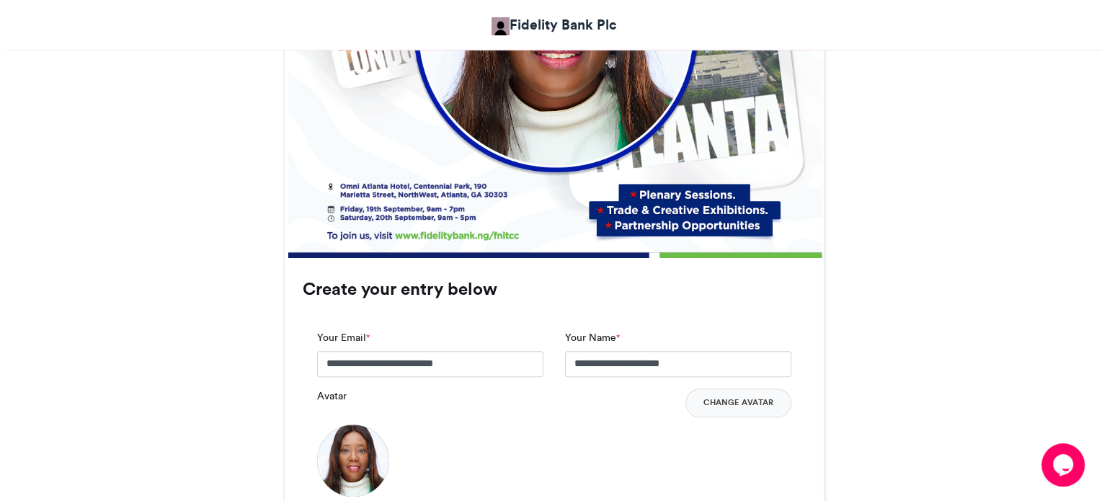
scroll to position [1051, 0]
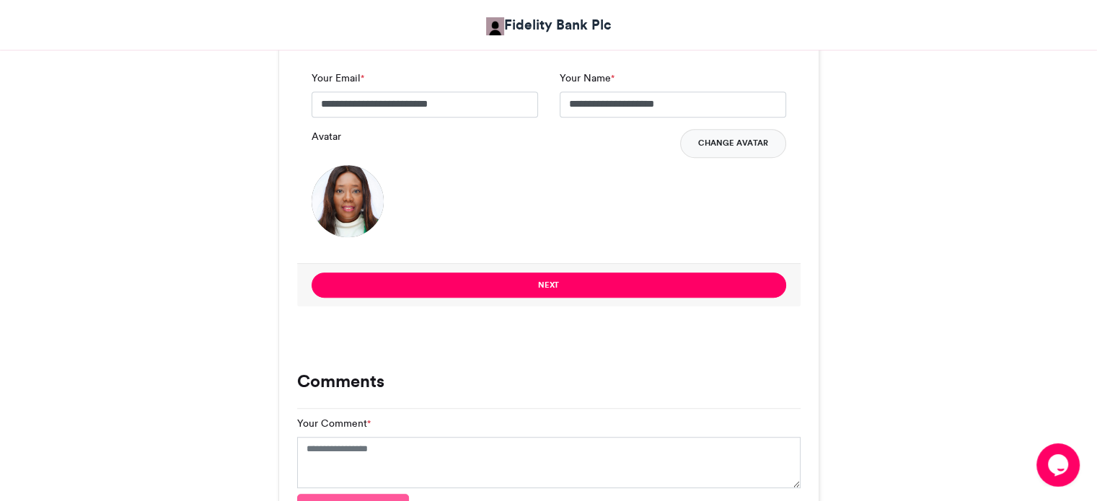
click at [718, 135] on button "Change Avatar" at bounding box center [733, 143] width 106 height 29
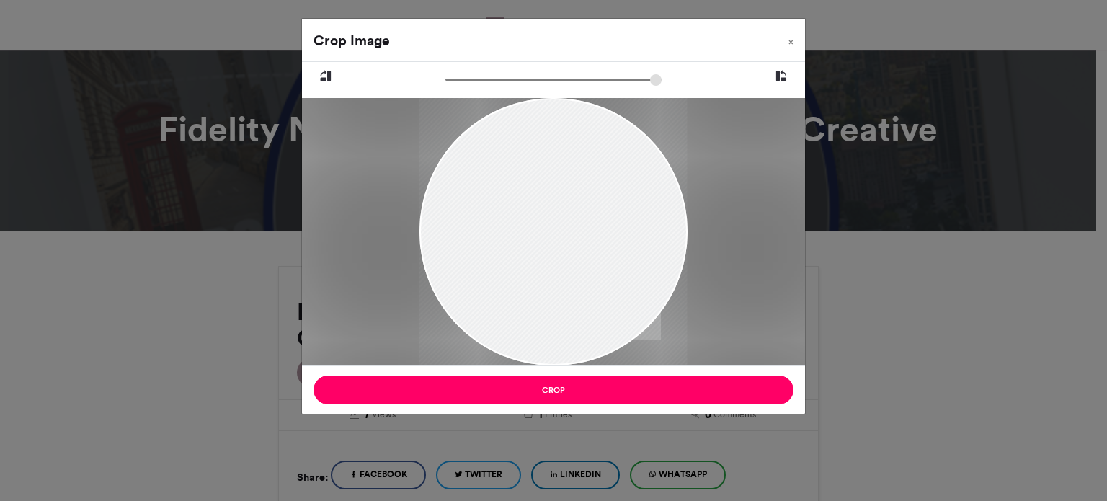
scroll to position [1051, 0]
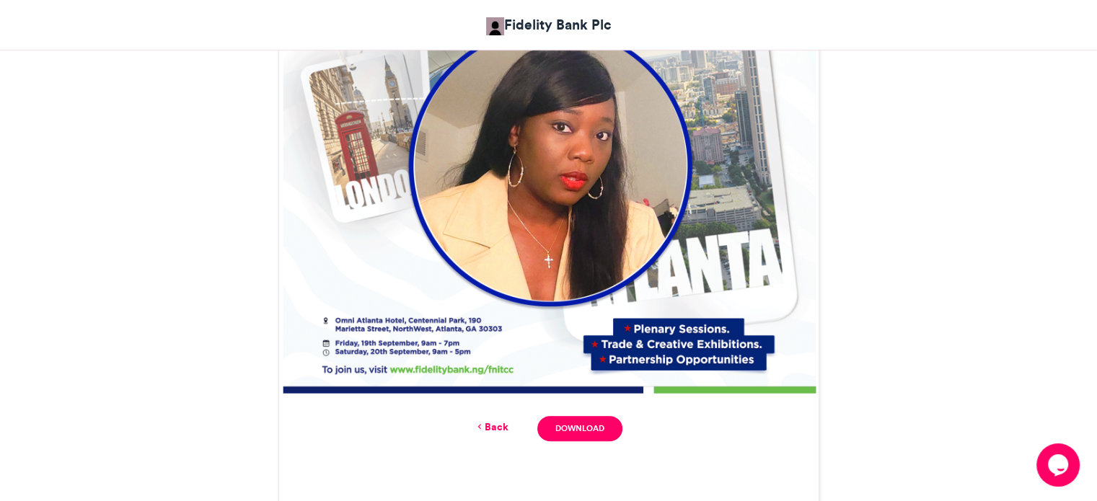
scroll to position [732, 0]
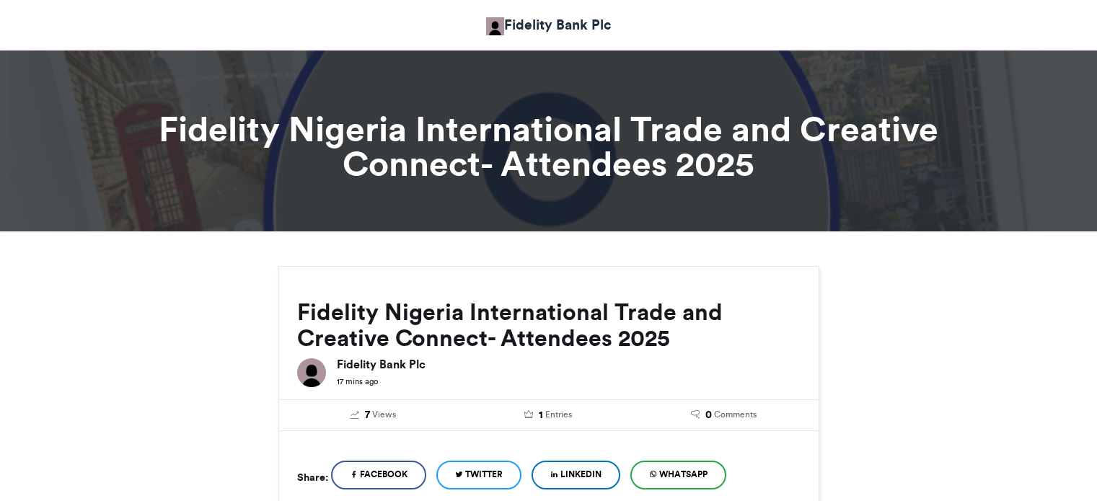
scroll to position [827, 0]
